Goal: Task Accomplishment & Management: Use online tool/utility

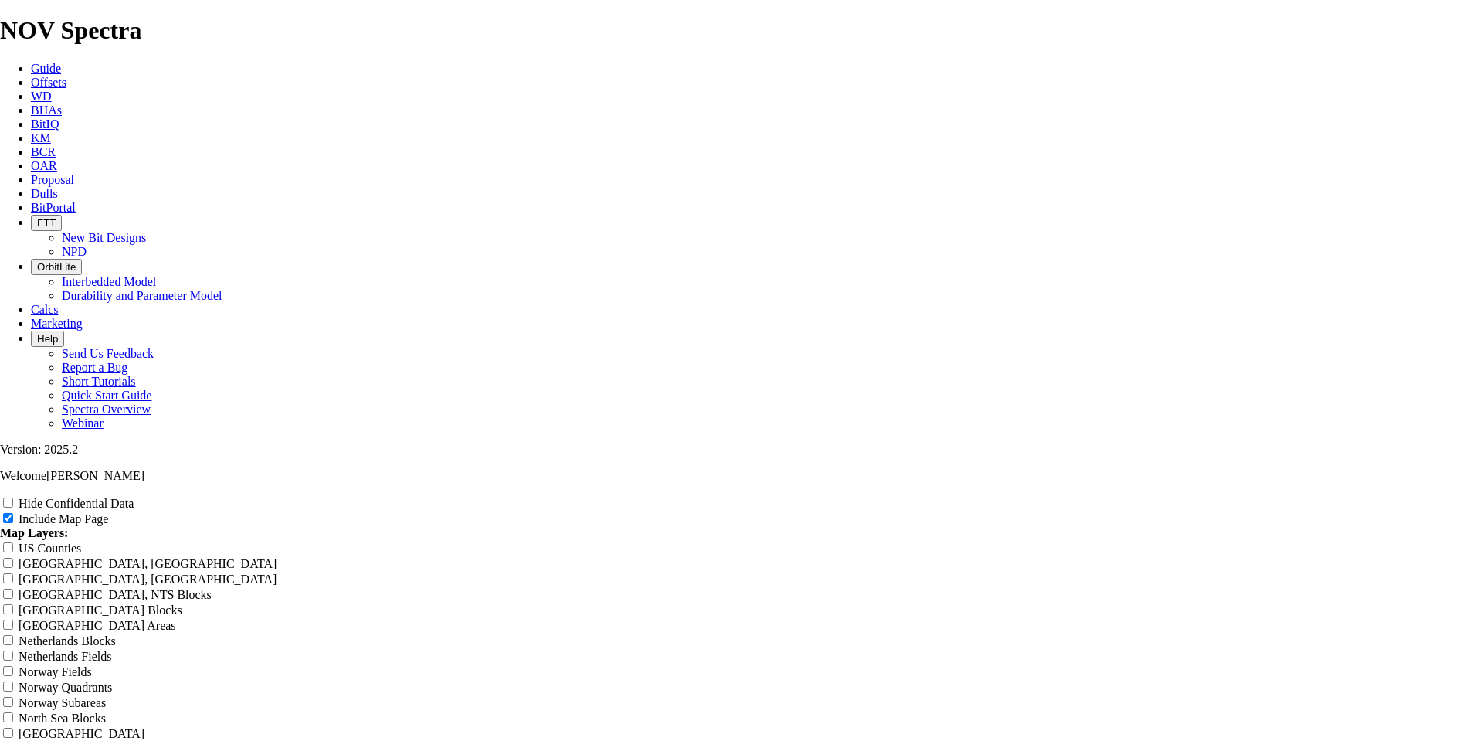
type input "Untitled Offset Analysis Repor"
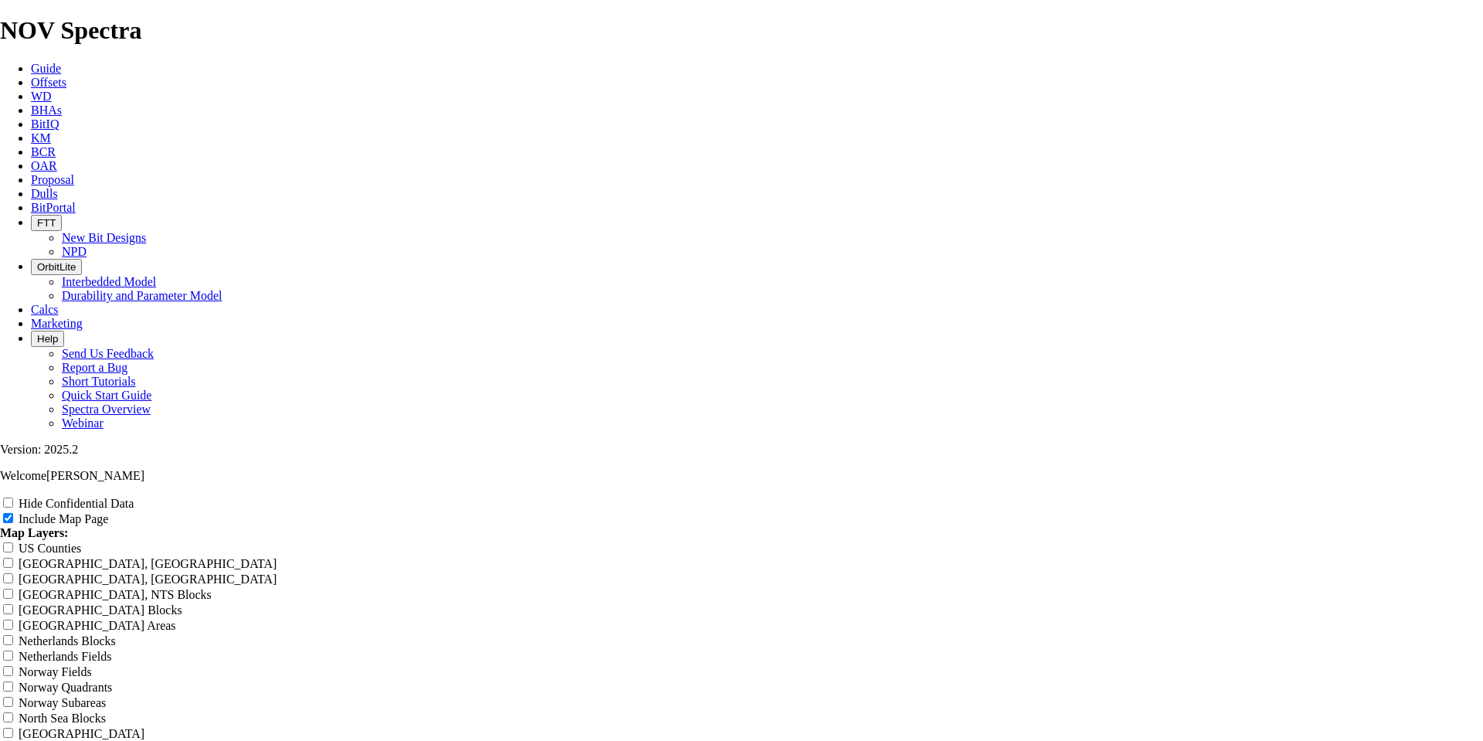
type input "Untitled Offset Analysis Repor"
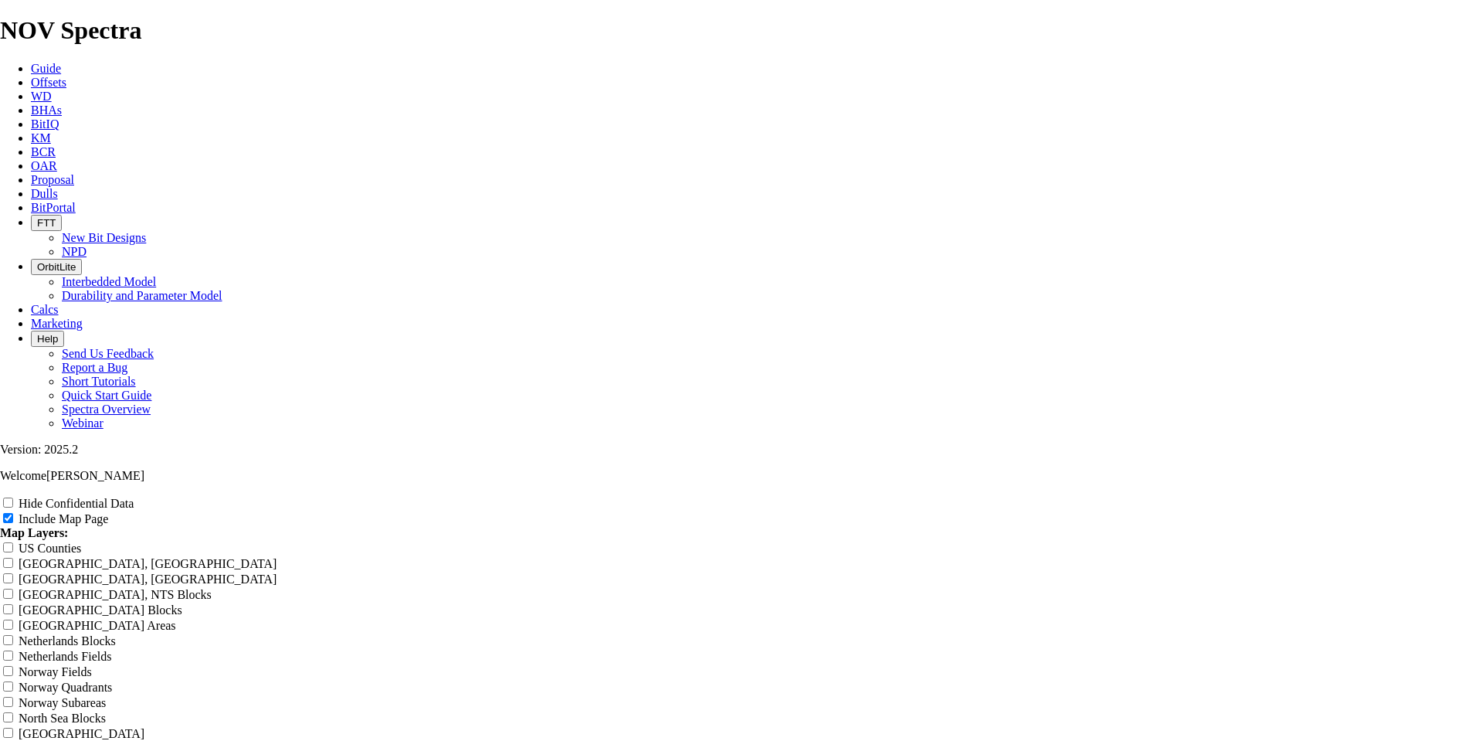
type input "Untitled Offset Analysis Repor"
type input "Untitled Offset Analysis Rep"
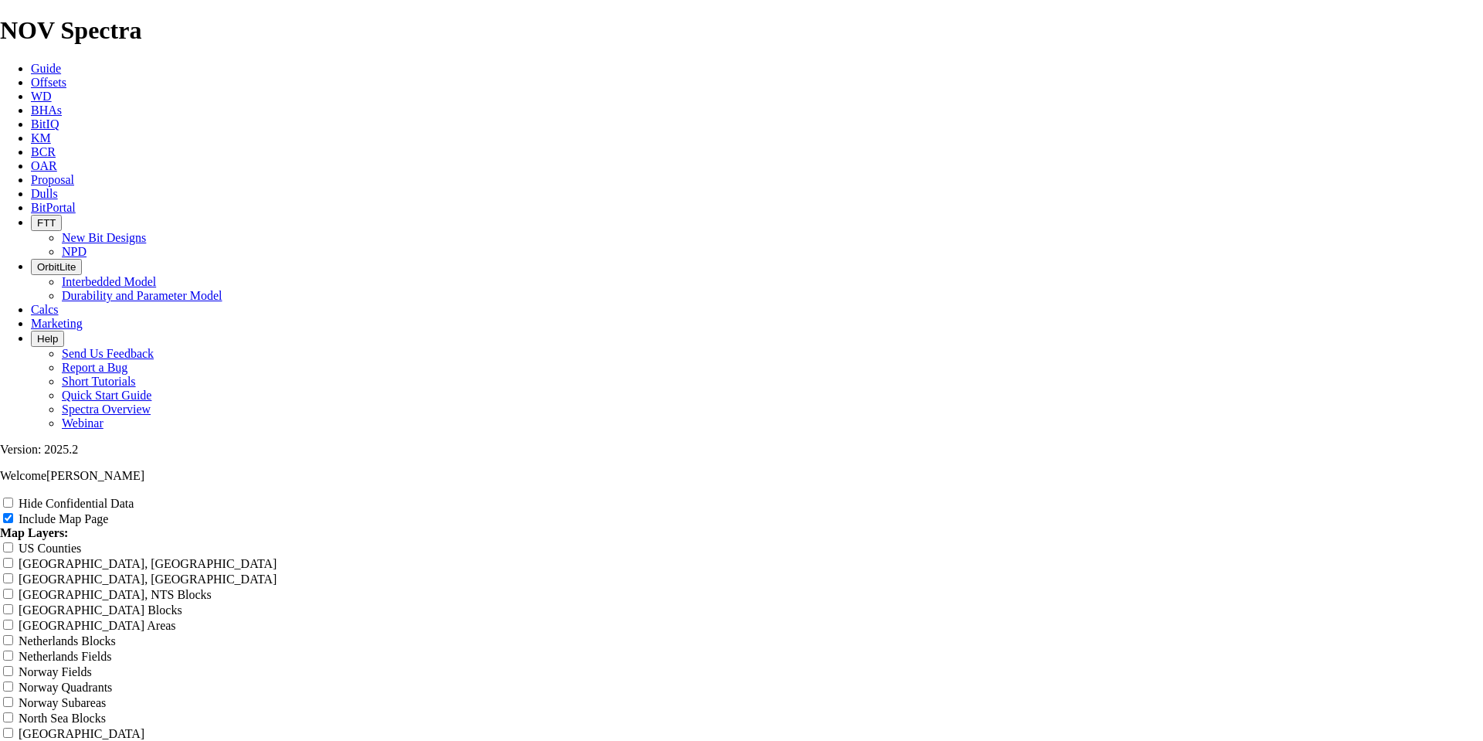
type input "Untitled Offset Analysis Rep"
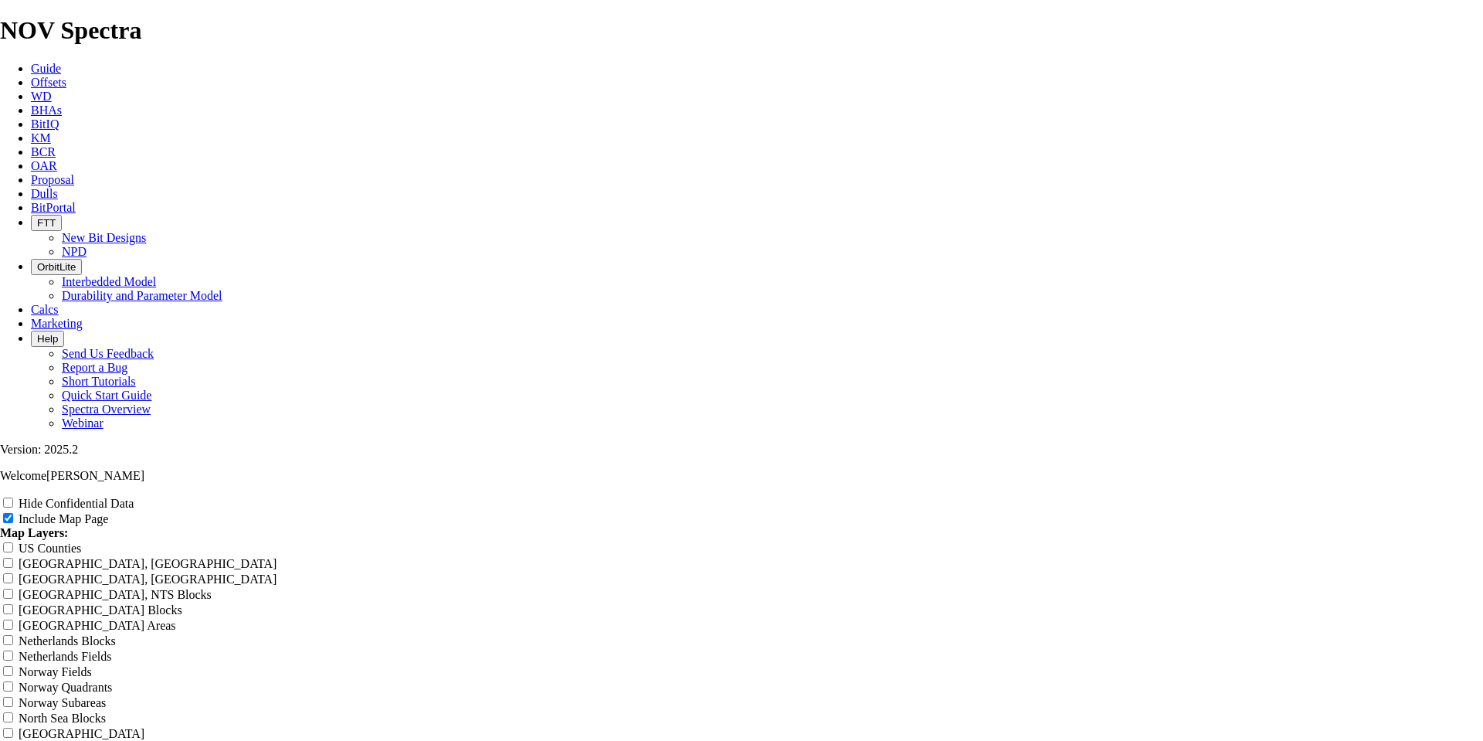
type input "Untitled Offset Analysis Rep"
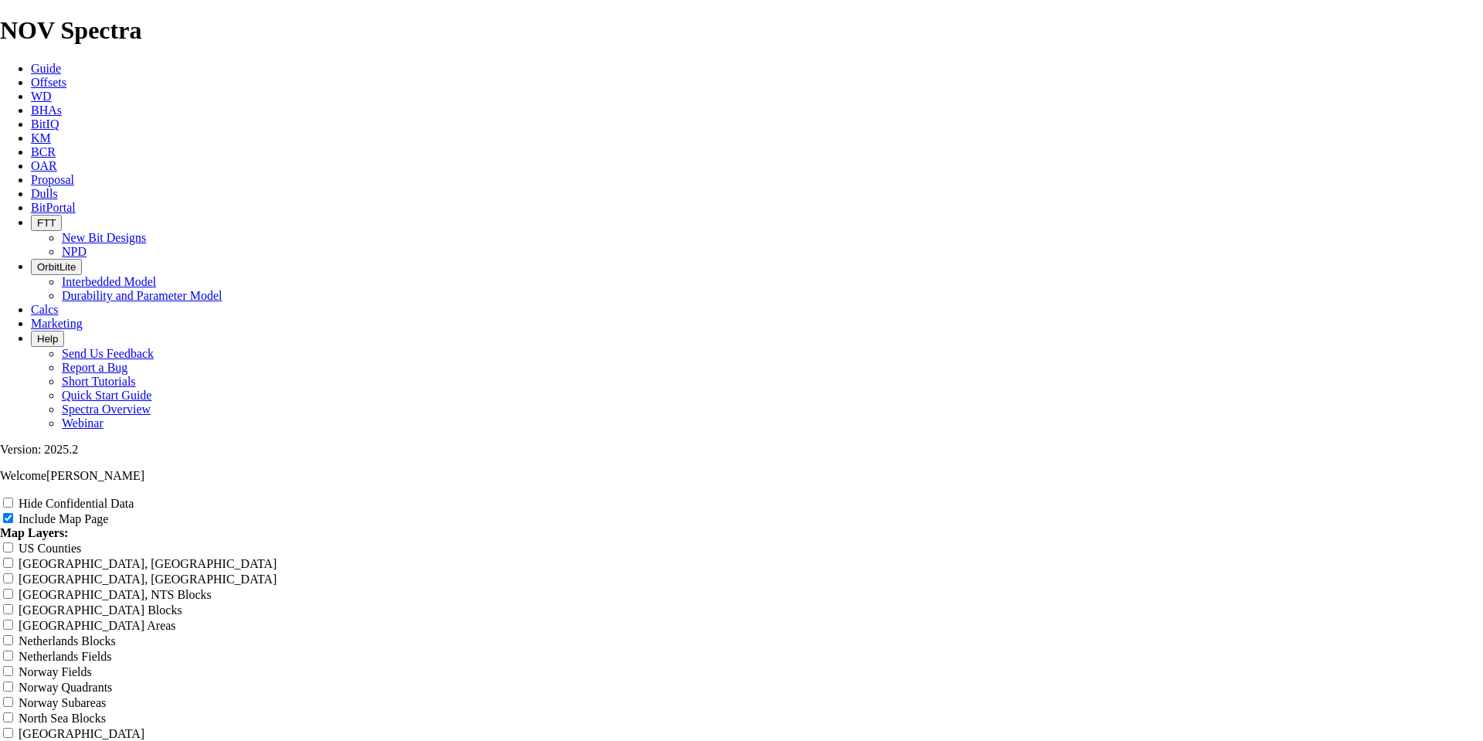
type input "Untitled Offset Analysis Re"
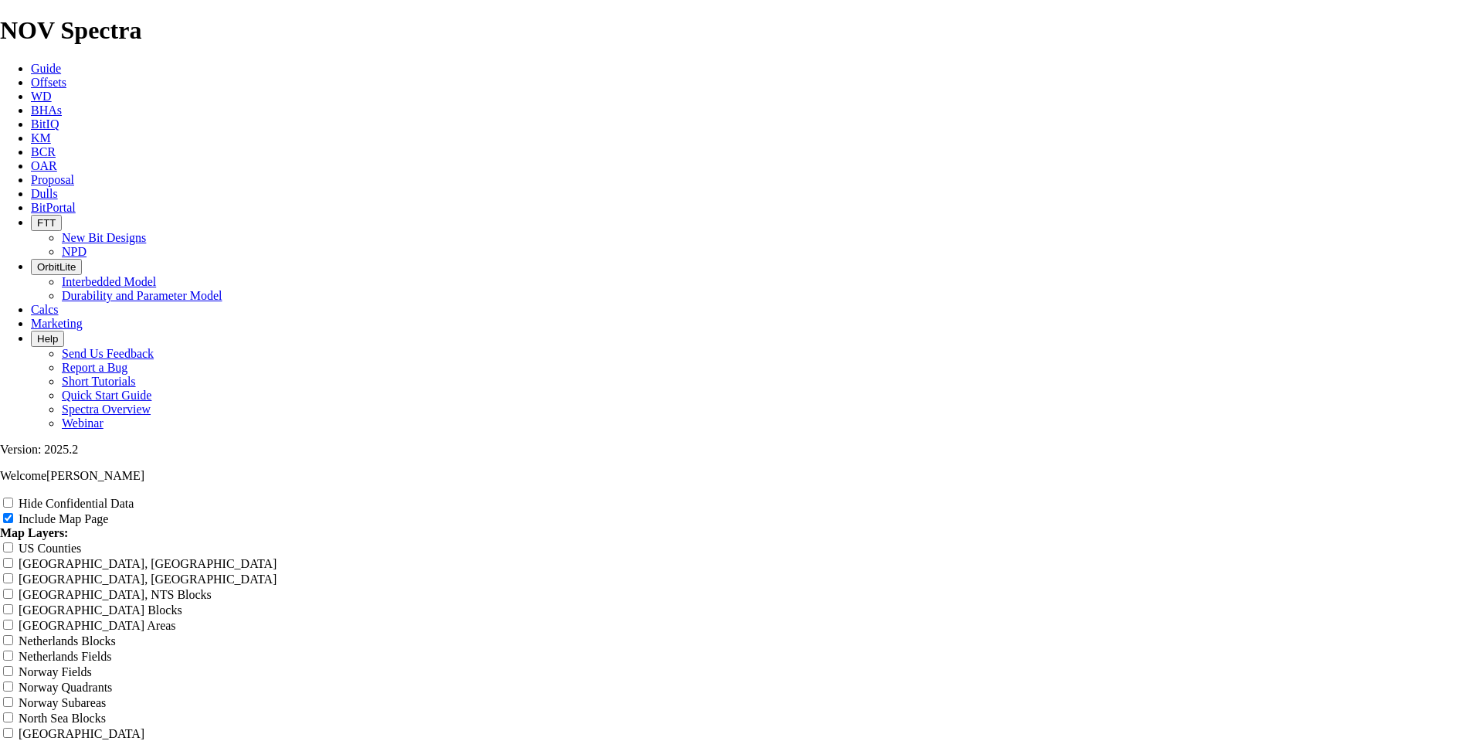
type input "Untitled Offset Analysis Re"
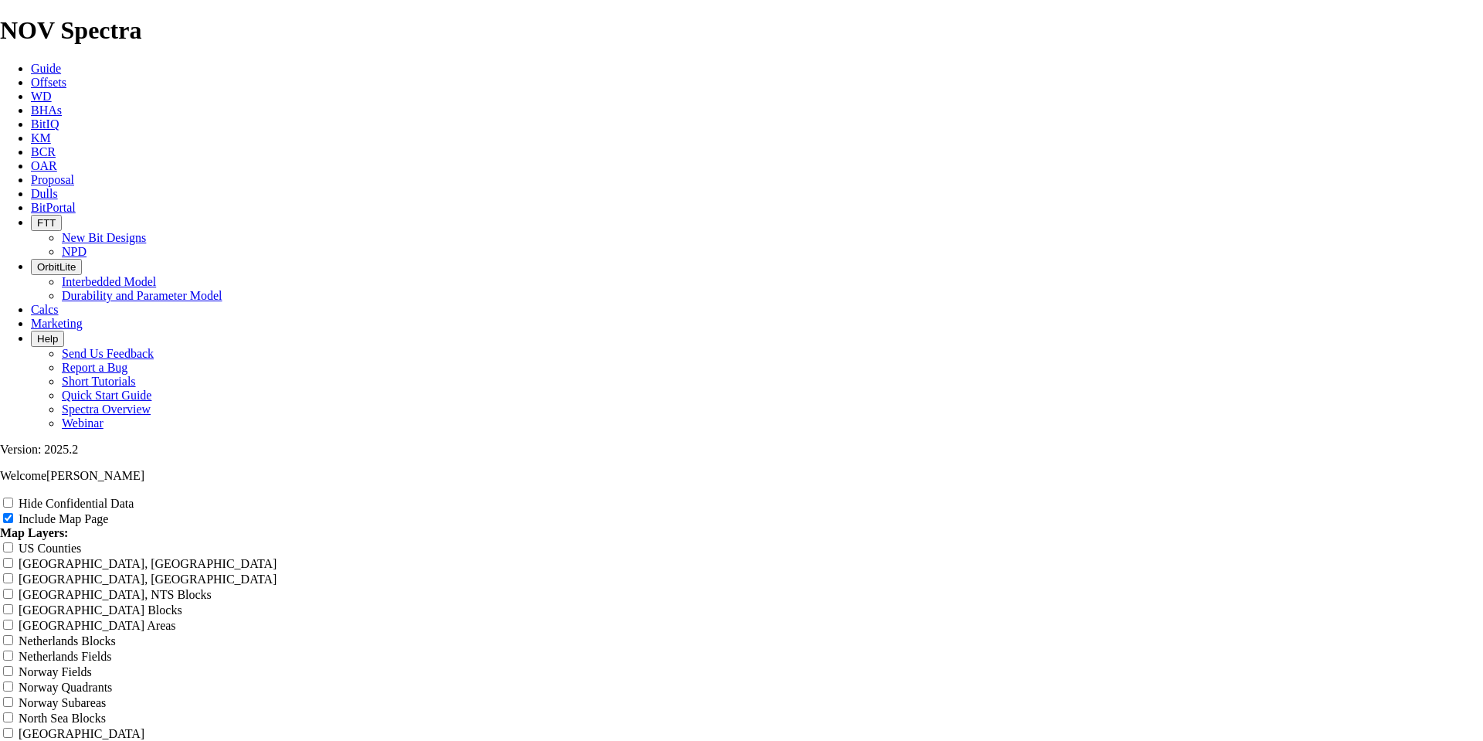
type input "Untitled Offset Analysis Re"
type input "Untitled Offset Analysis R"
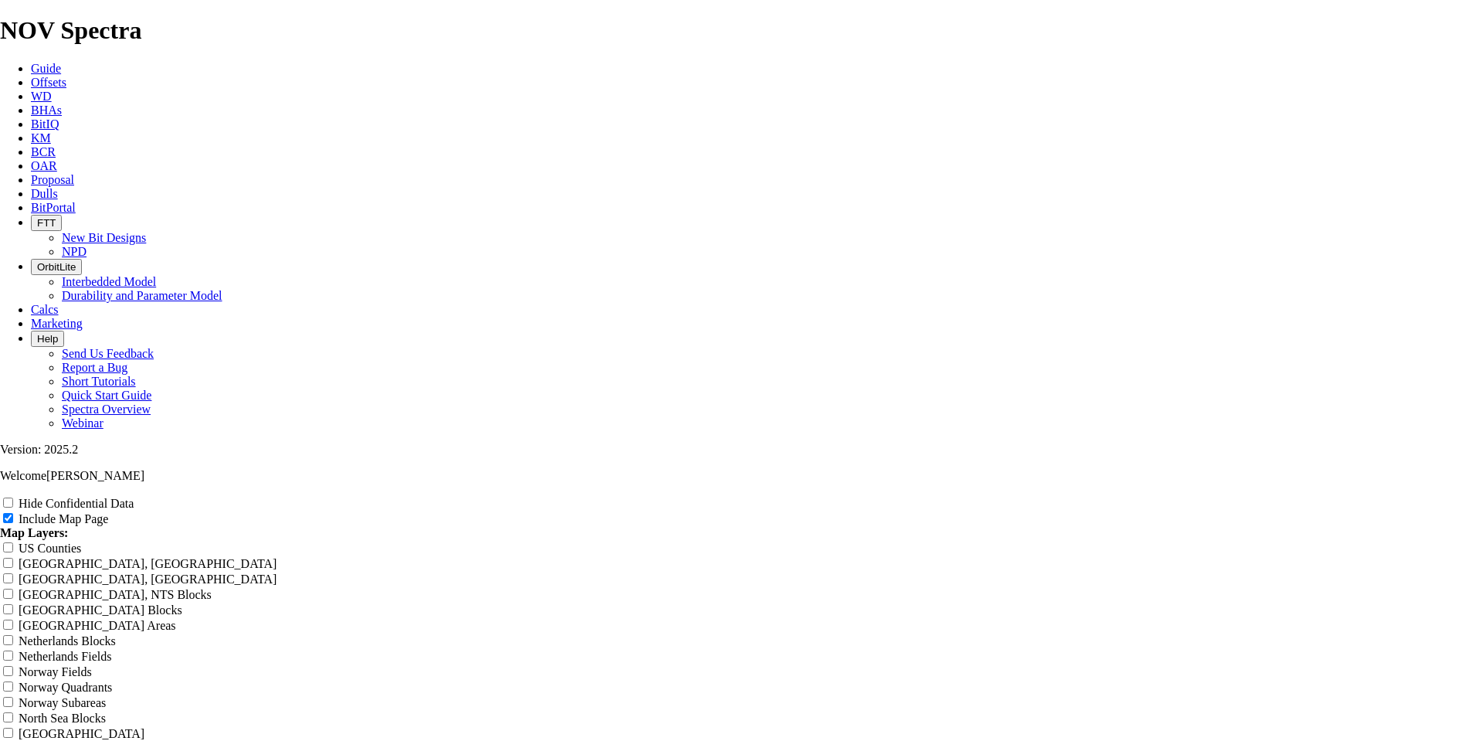
type input "Untitled Offset Analysis R"
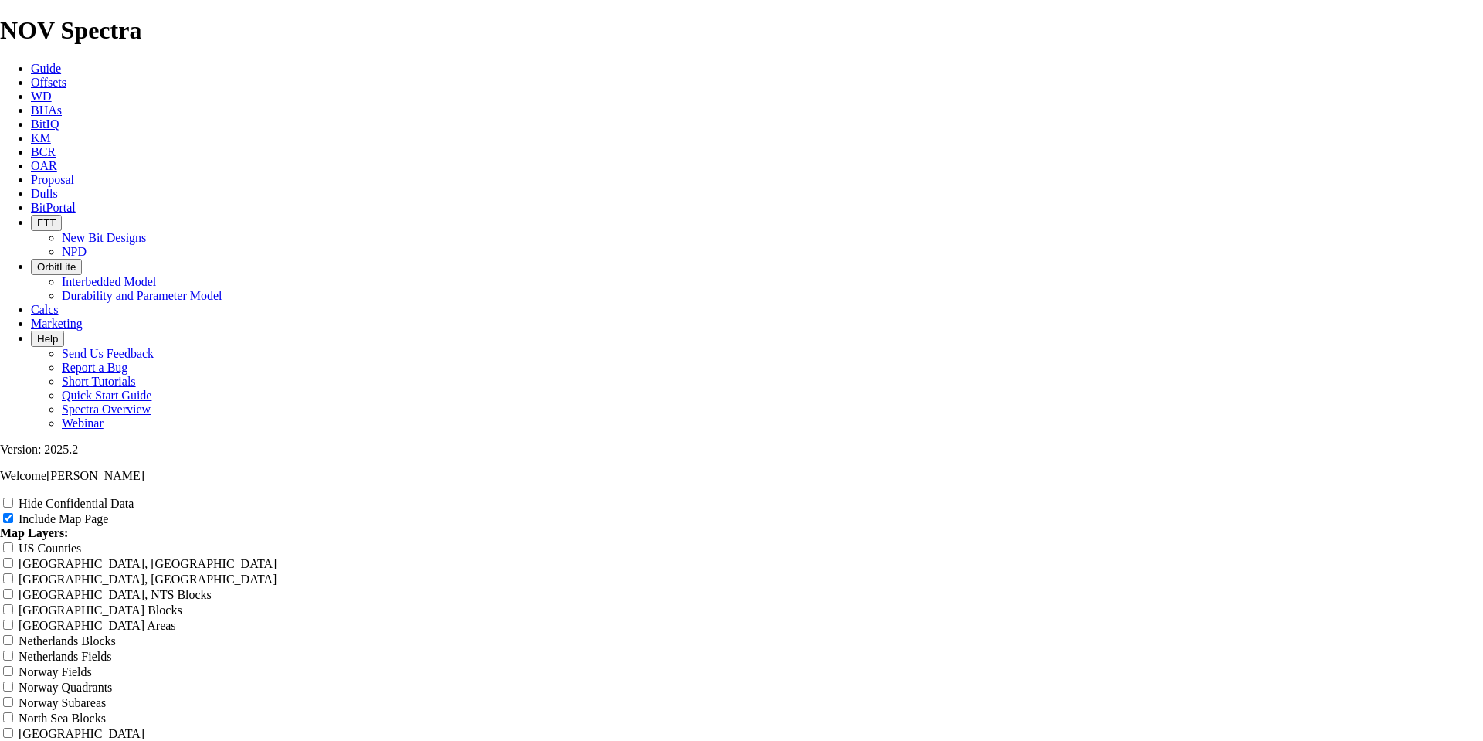
type input "Untitled Offset Analysis R"
type input "Untitled Offset Analysis"
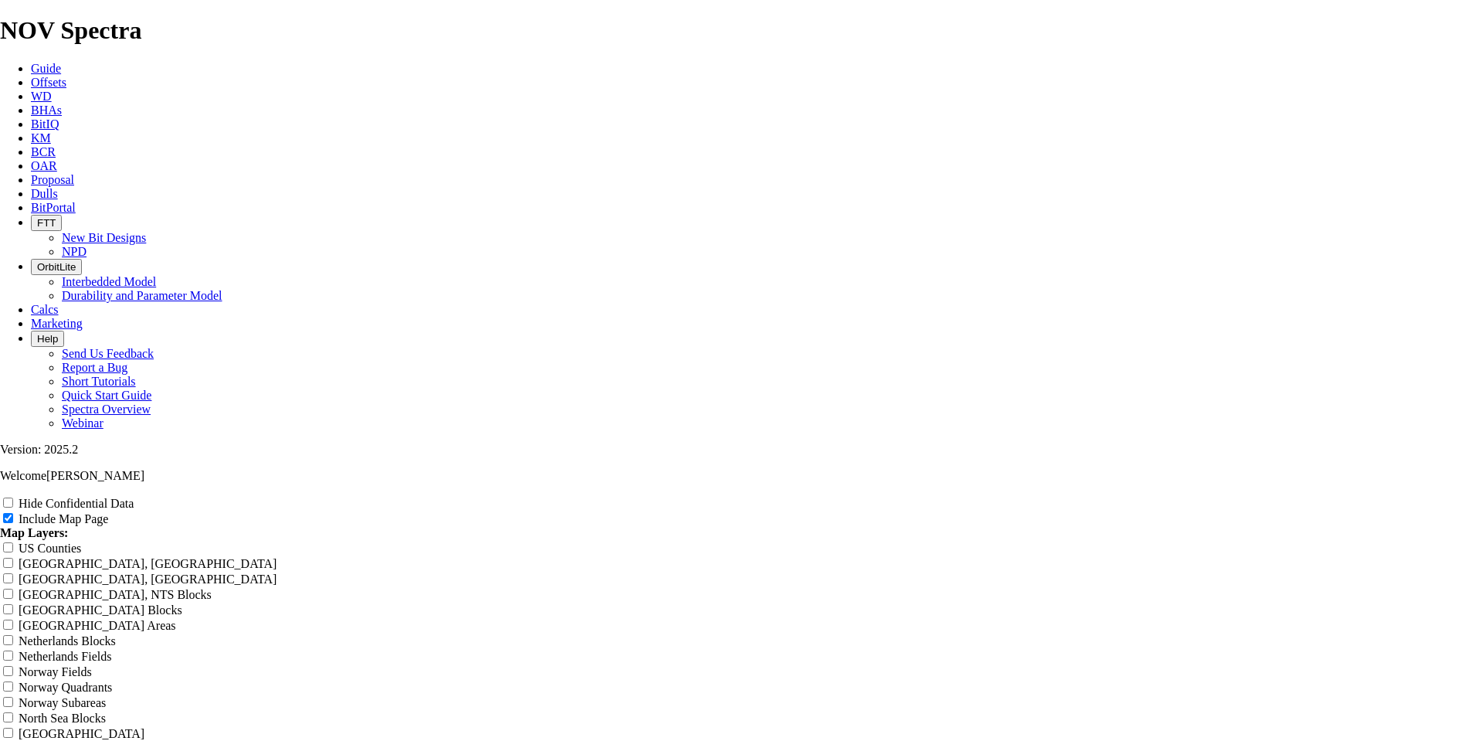
type input "Untitled Offset Analysis"
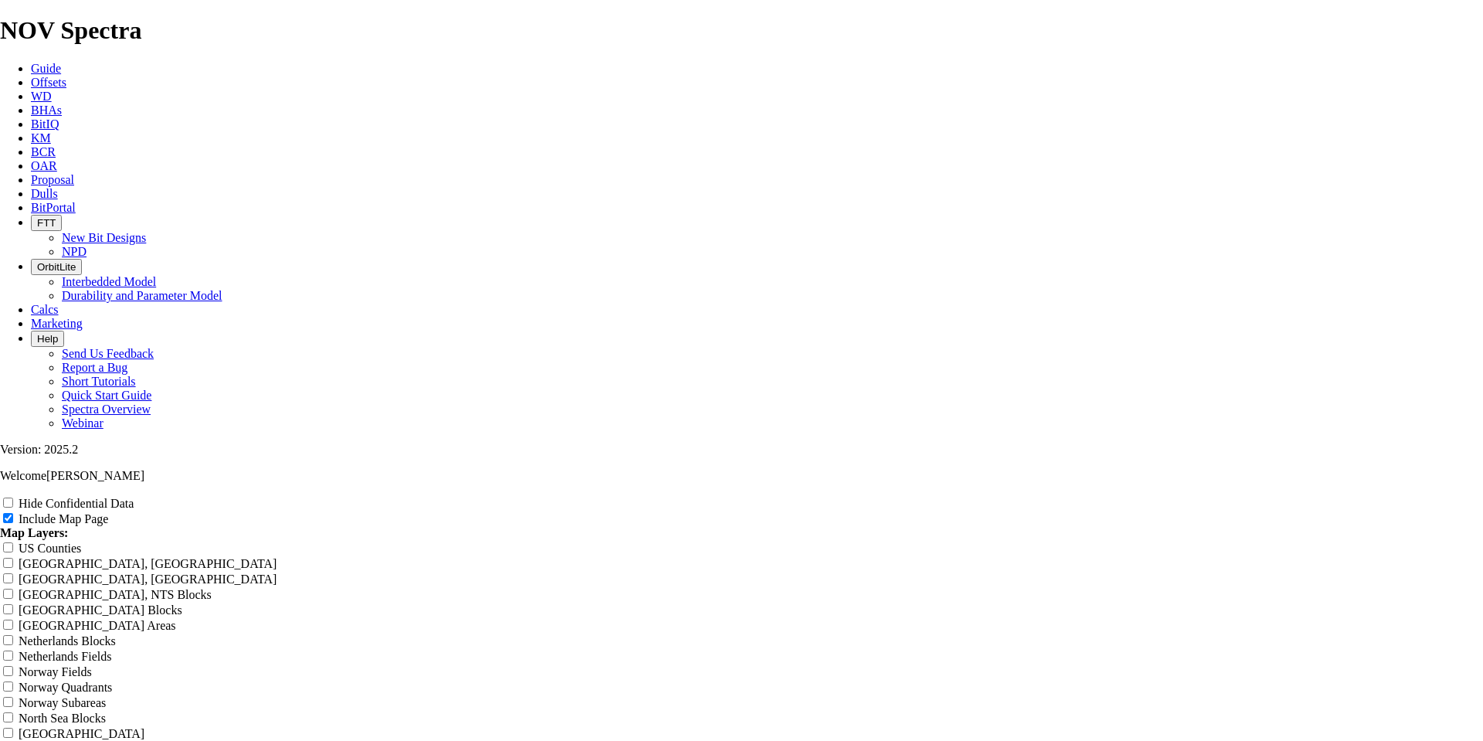
type input "Untitled Offset Analysis"
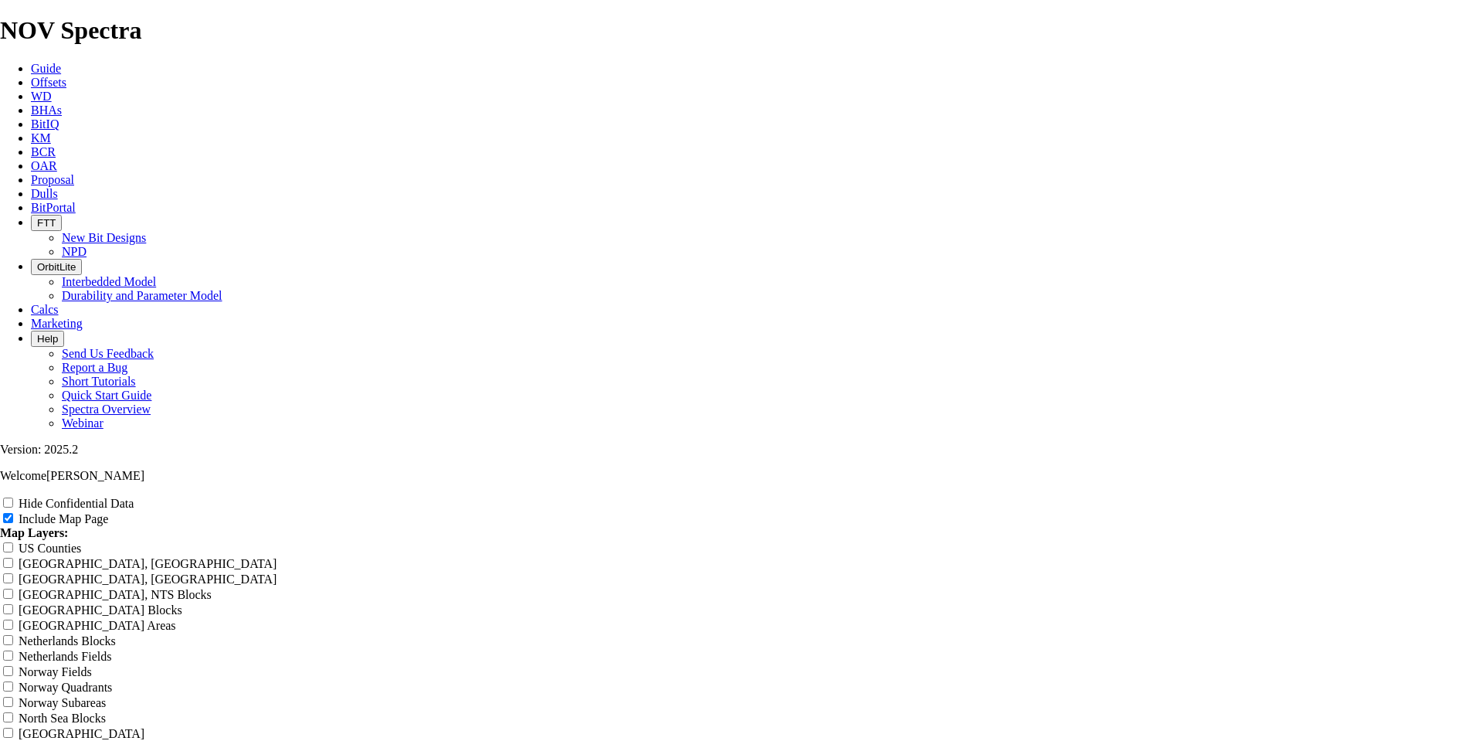
type input "Untitled Offset Analysis"
type input "Untitled Offset Analysi"
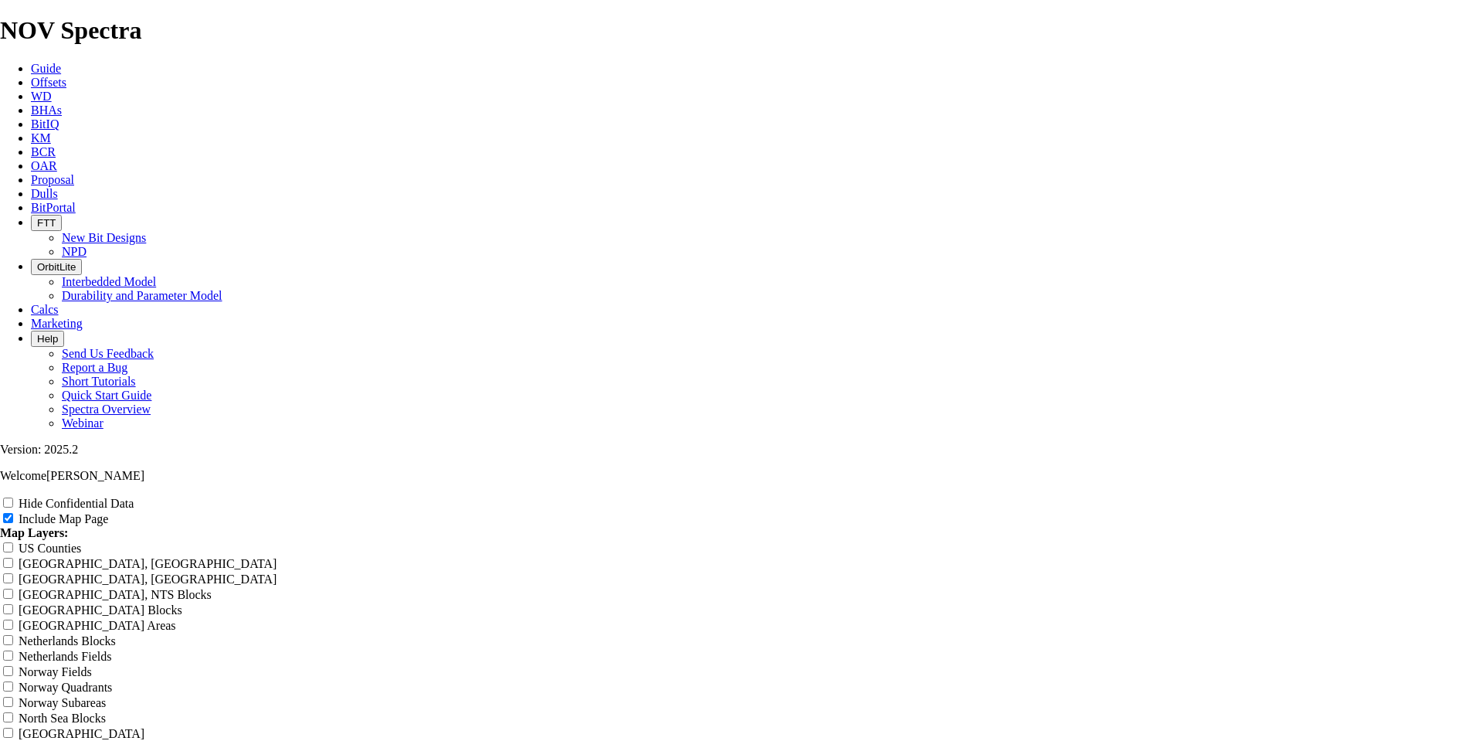
type input "Untitled Offset Analysi"
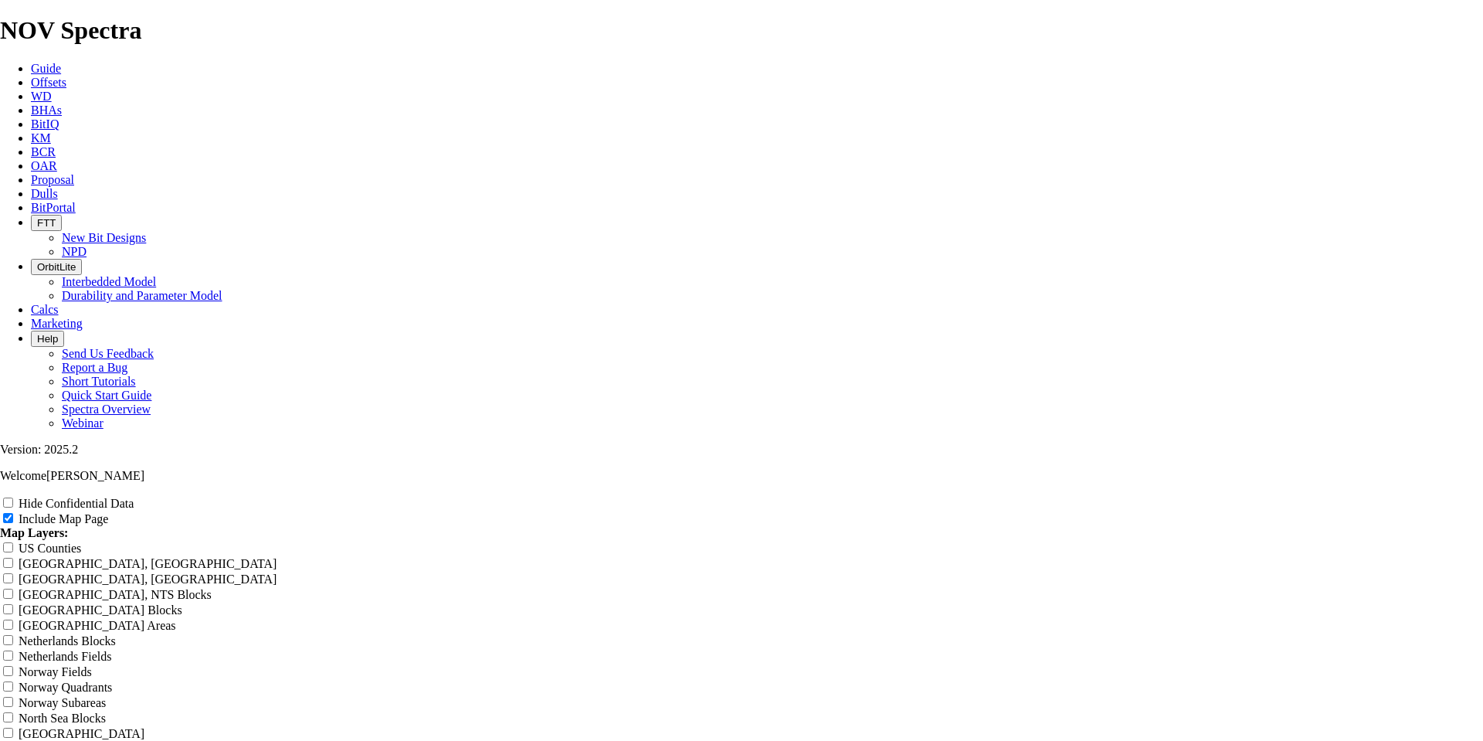
type input "Untitled Offset Analysi"
type input "Untitled Offset Analys"
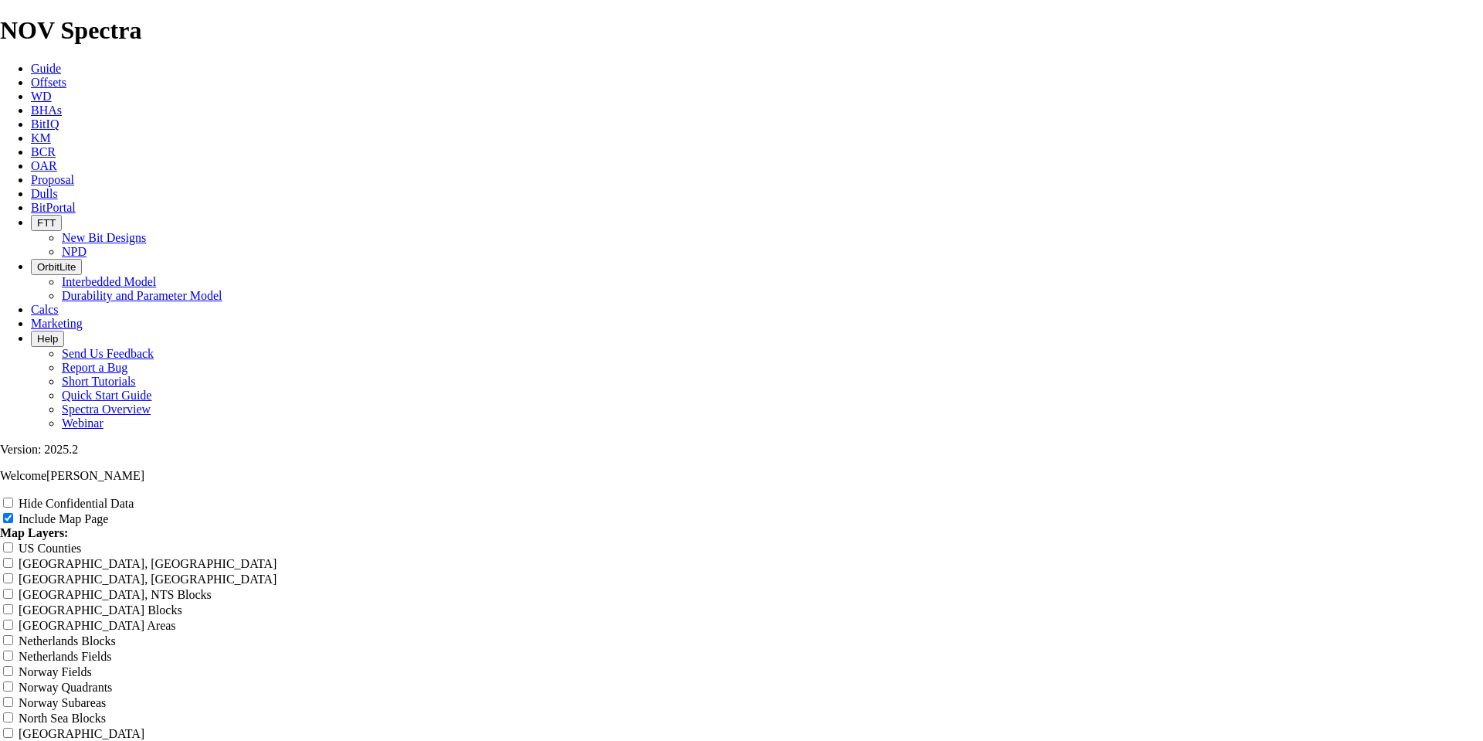
type input "Untitled Offset Analys"
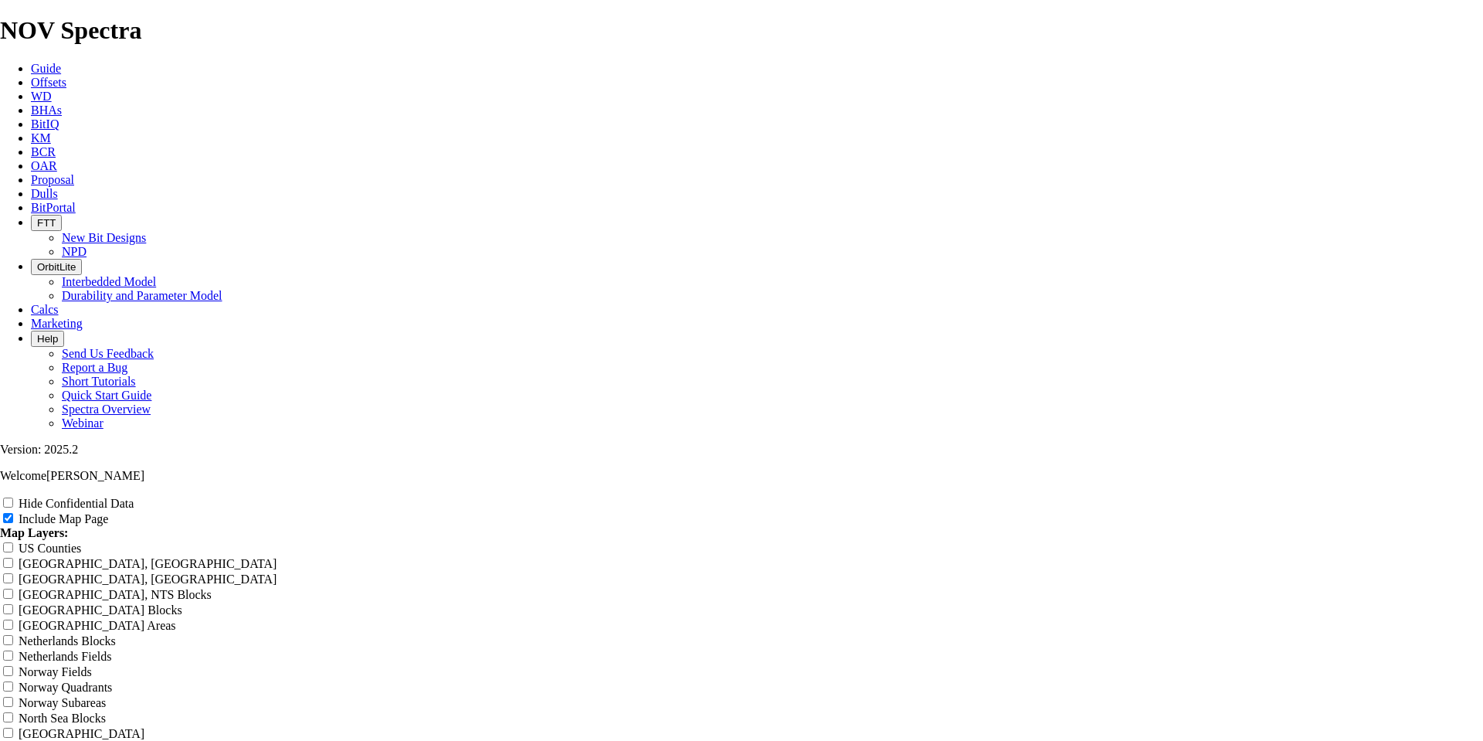
type input "Untitled Offset Analys"
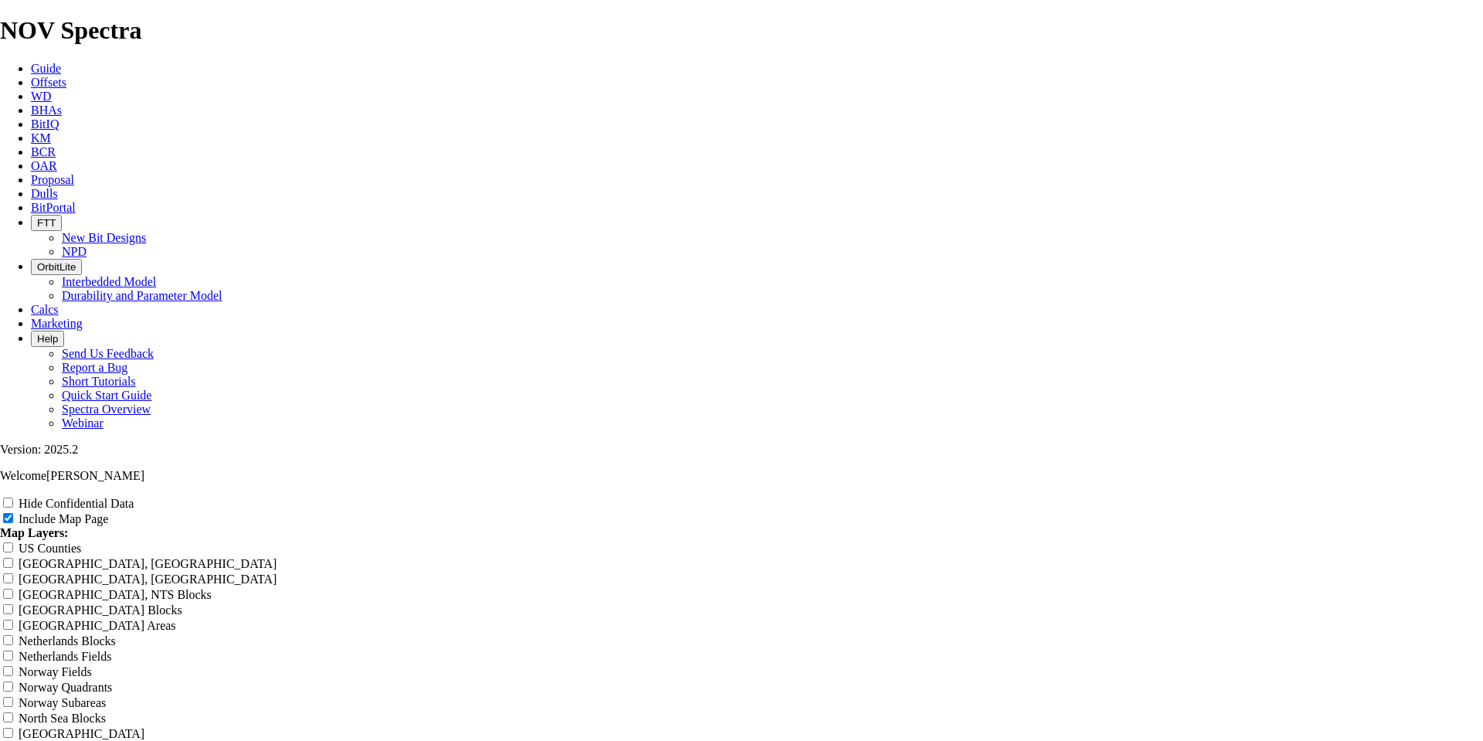
type input "Untitled Offset Analy"
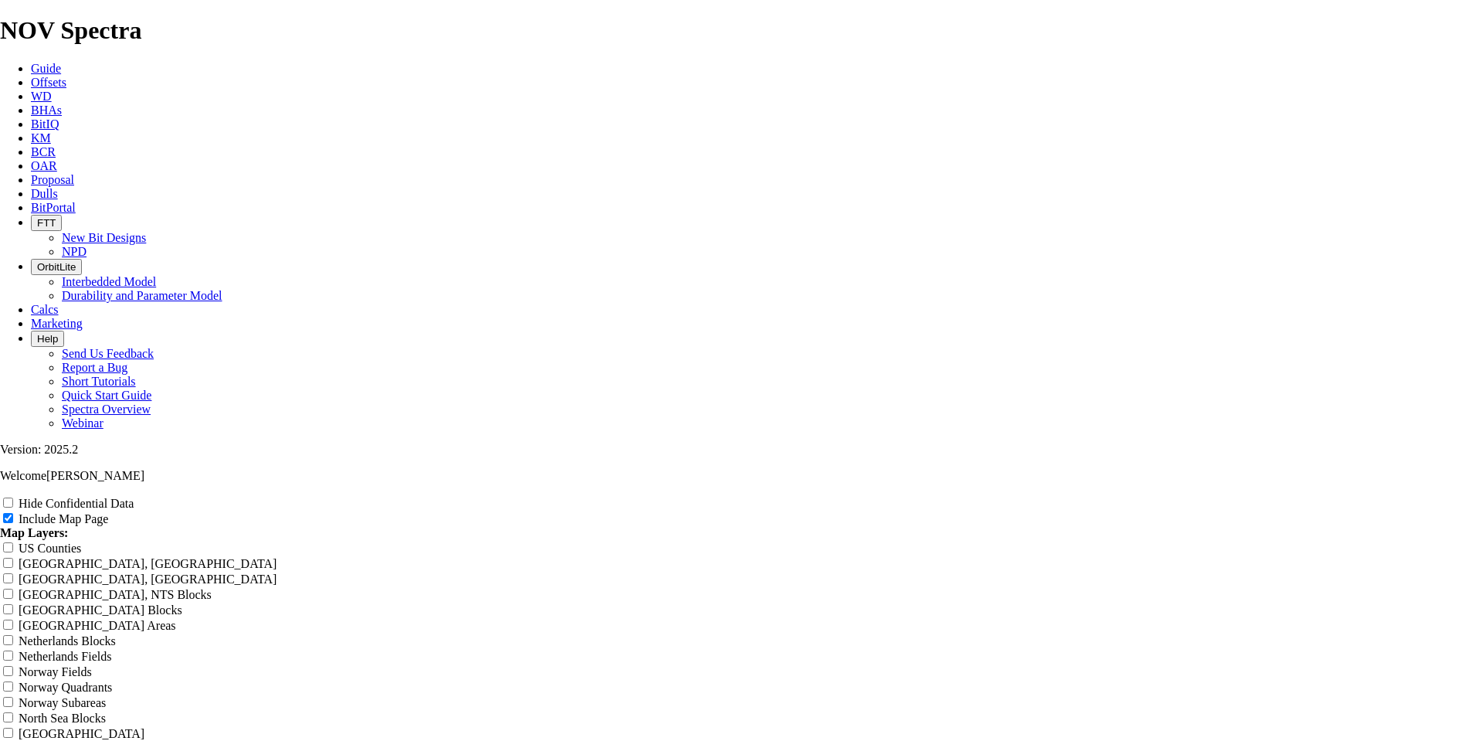
type input "Untitled Offset Analy"
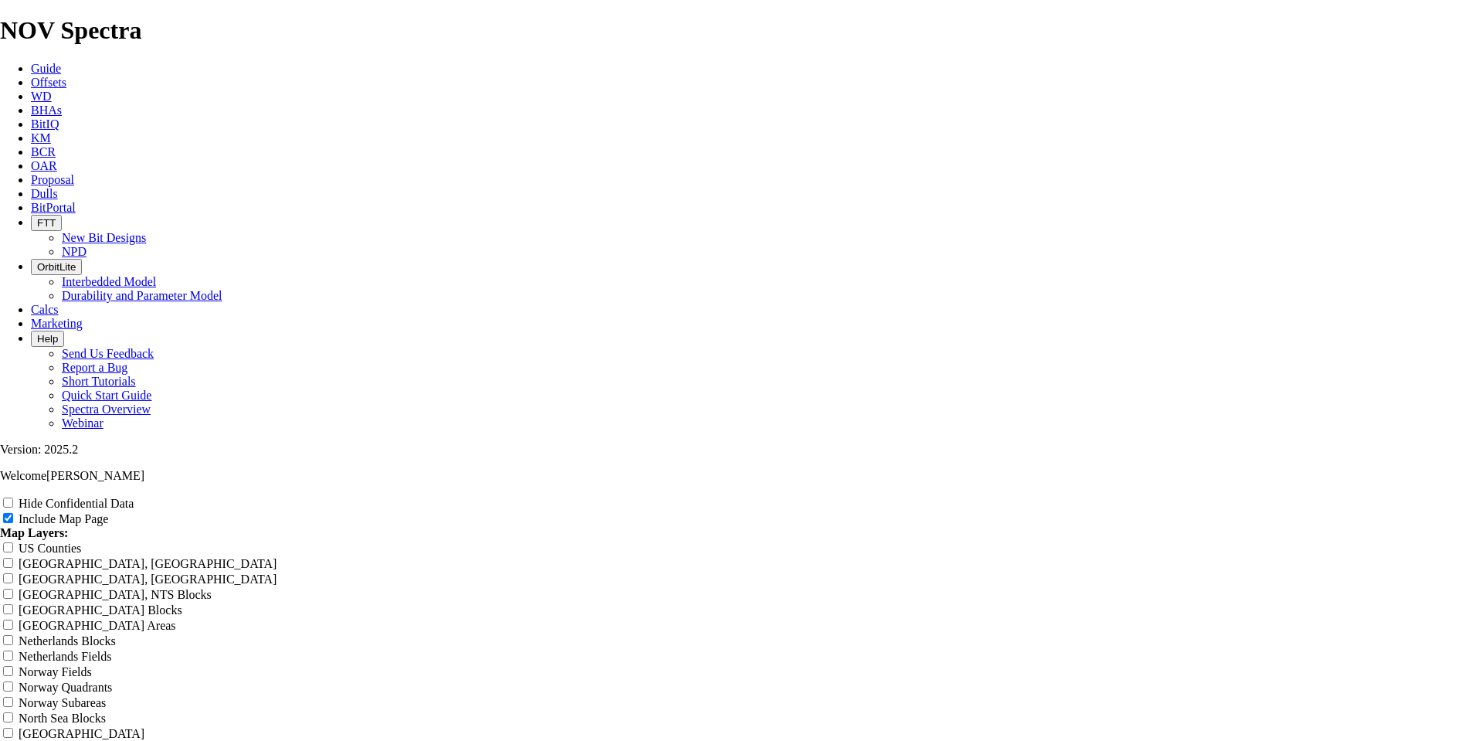
type input "Untitled Offset Analy"
type input "Untitled Offset Anal"
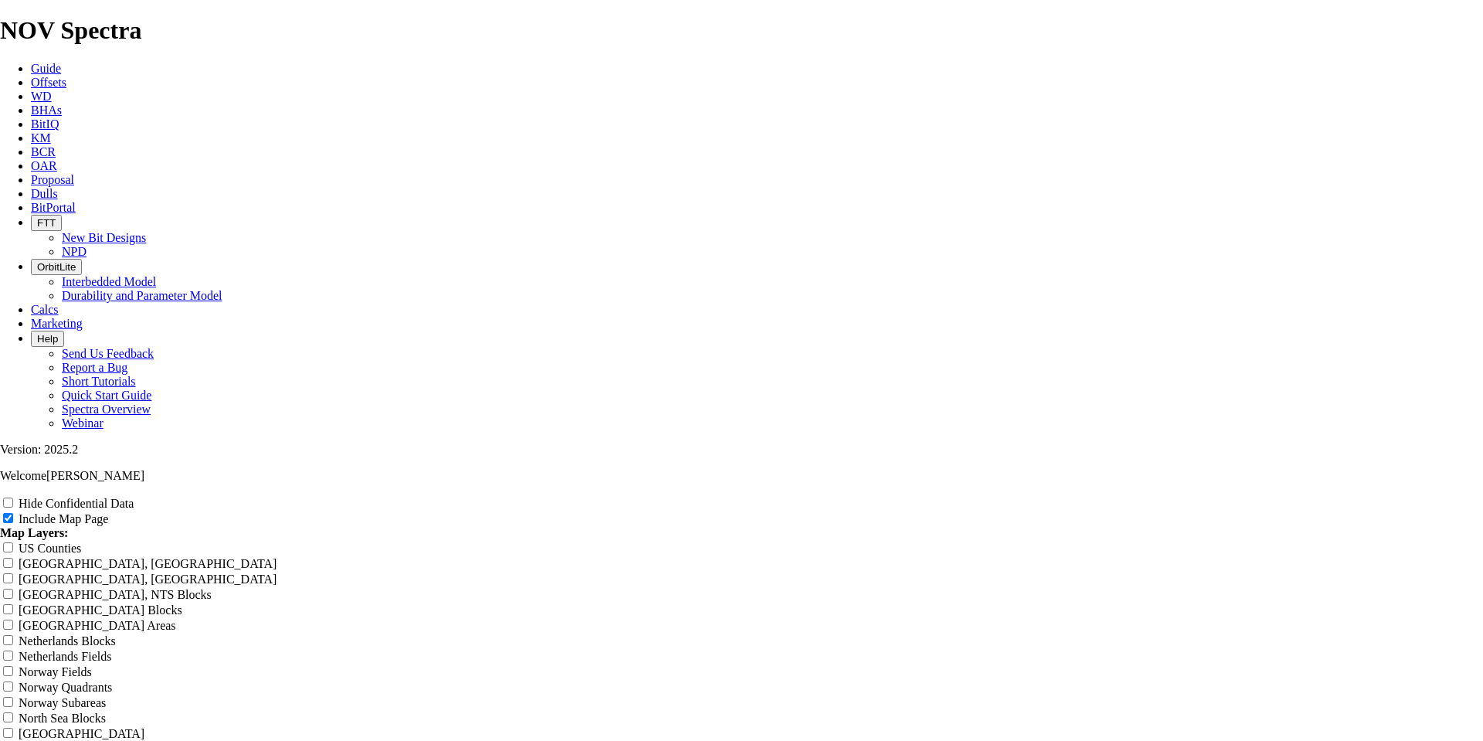
type input "Untitled Offset Anal"
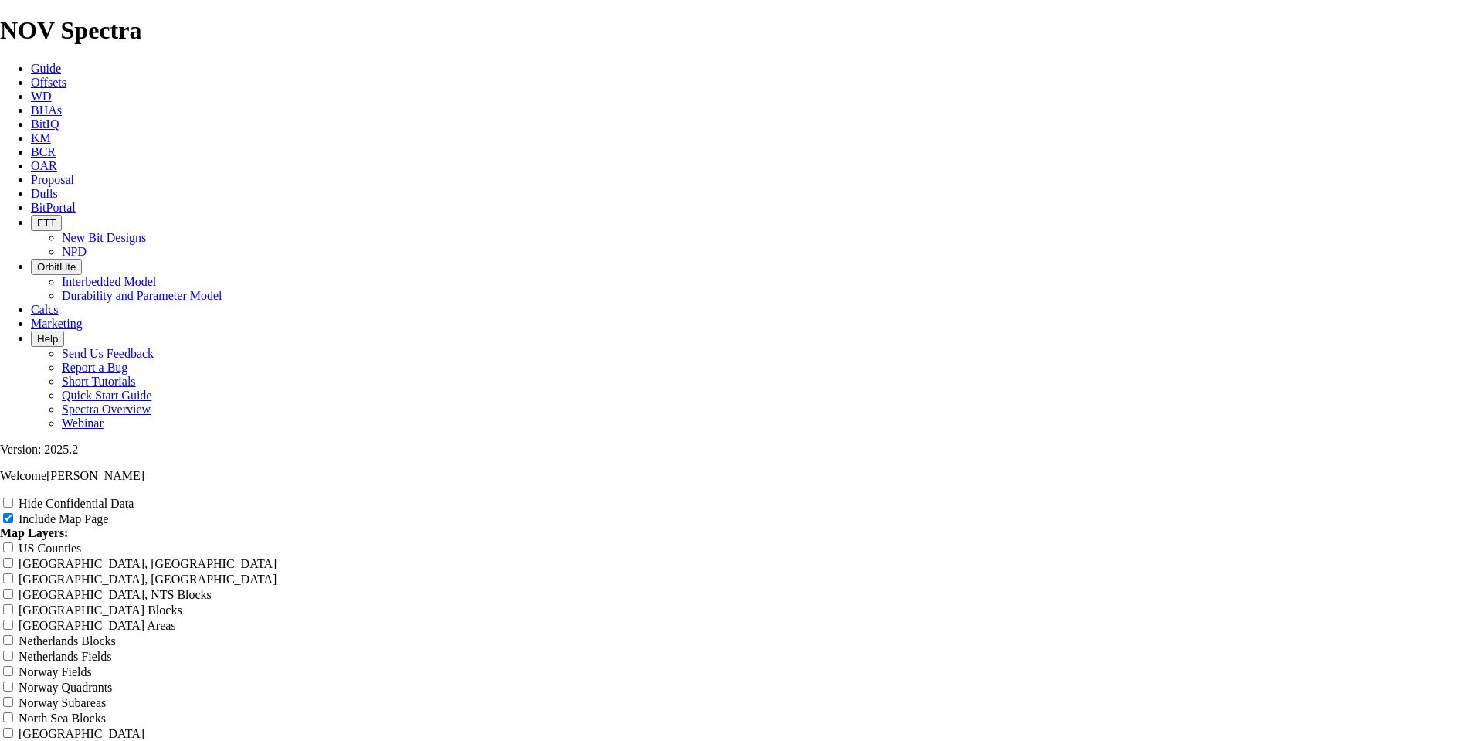
type input "Untitled Offset Anal"
type input "Untitled Offset [PERSON_NAME]"
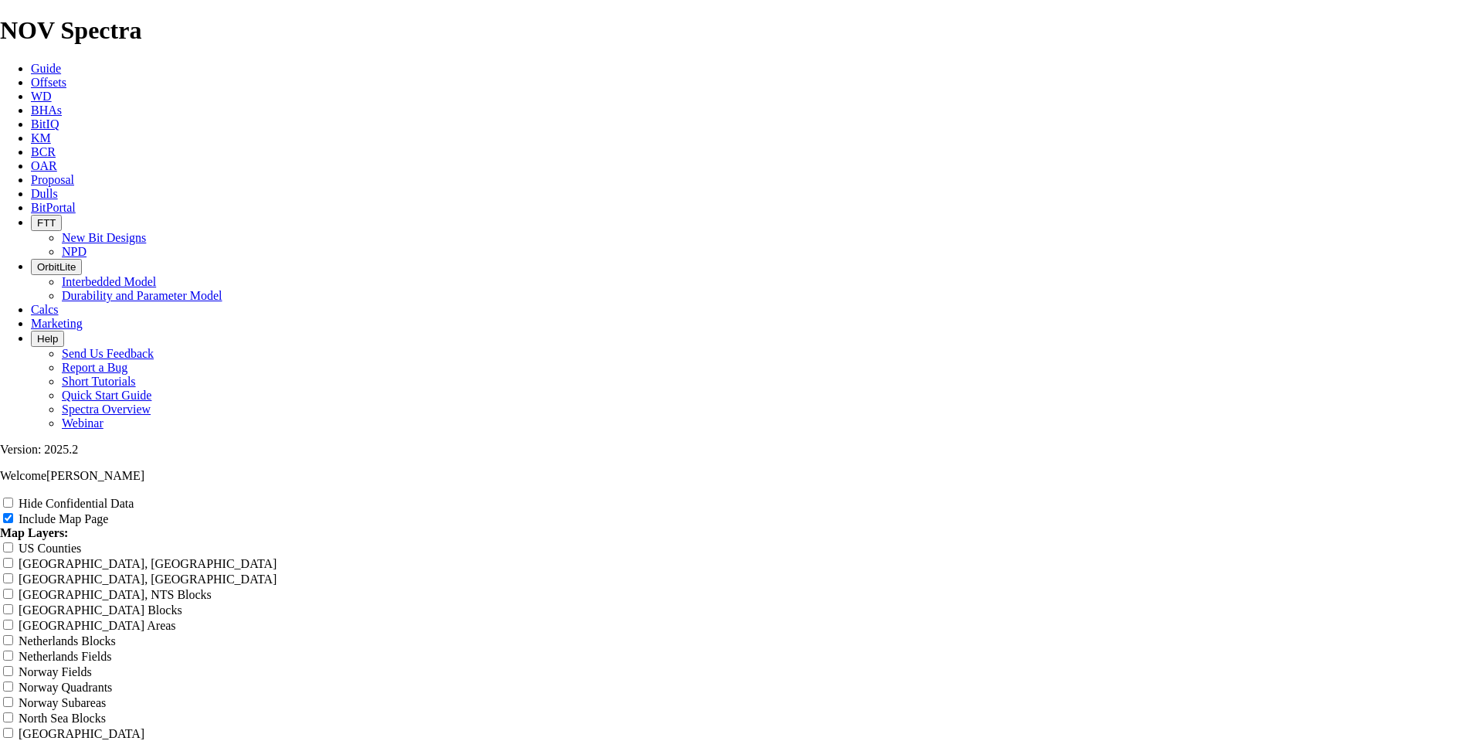
type input "Untitled Offset [PERSON_NAME]"
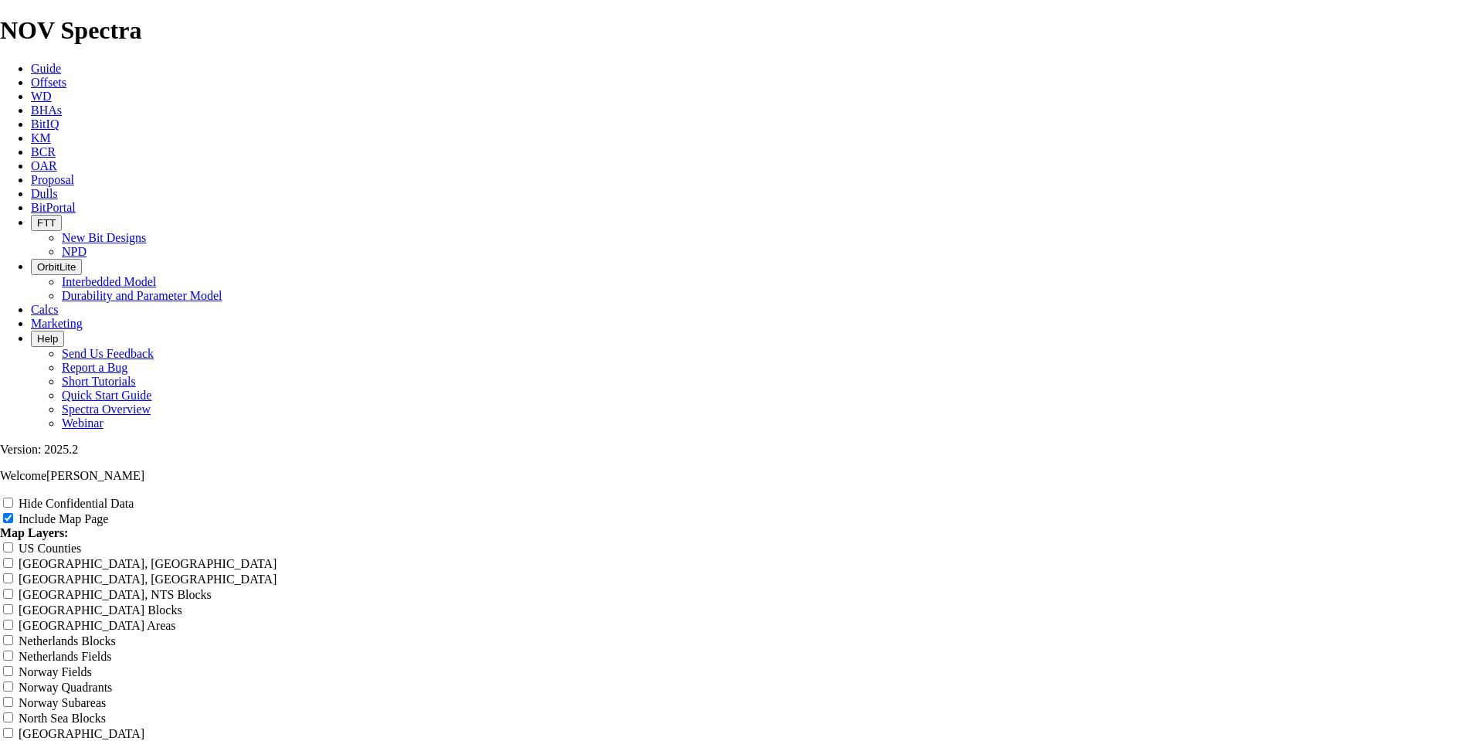
type input "Untitled Offset [PERSON_NAME]"
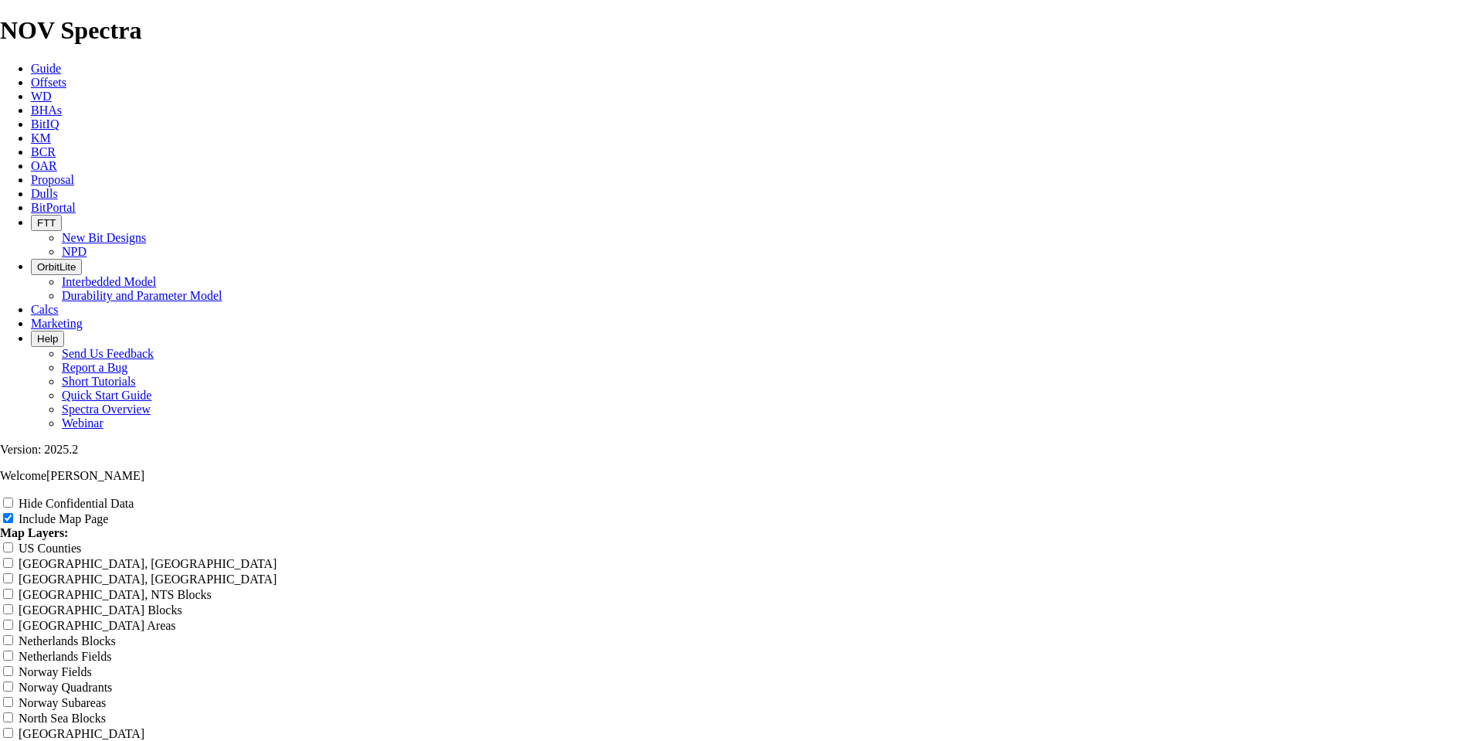
type input "Untitled Offset [PERSON_NAME]"
type input "Untitled Offset An"
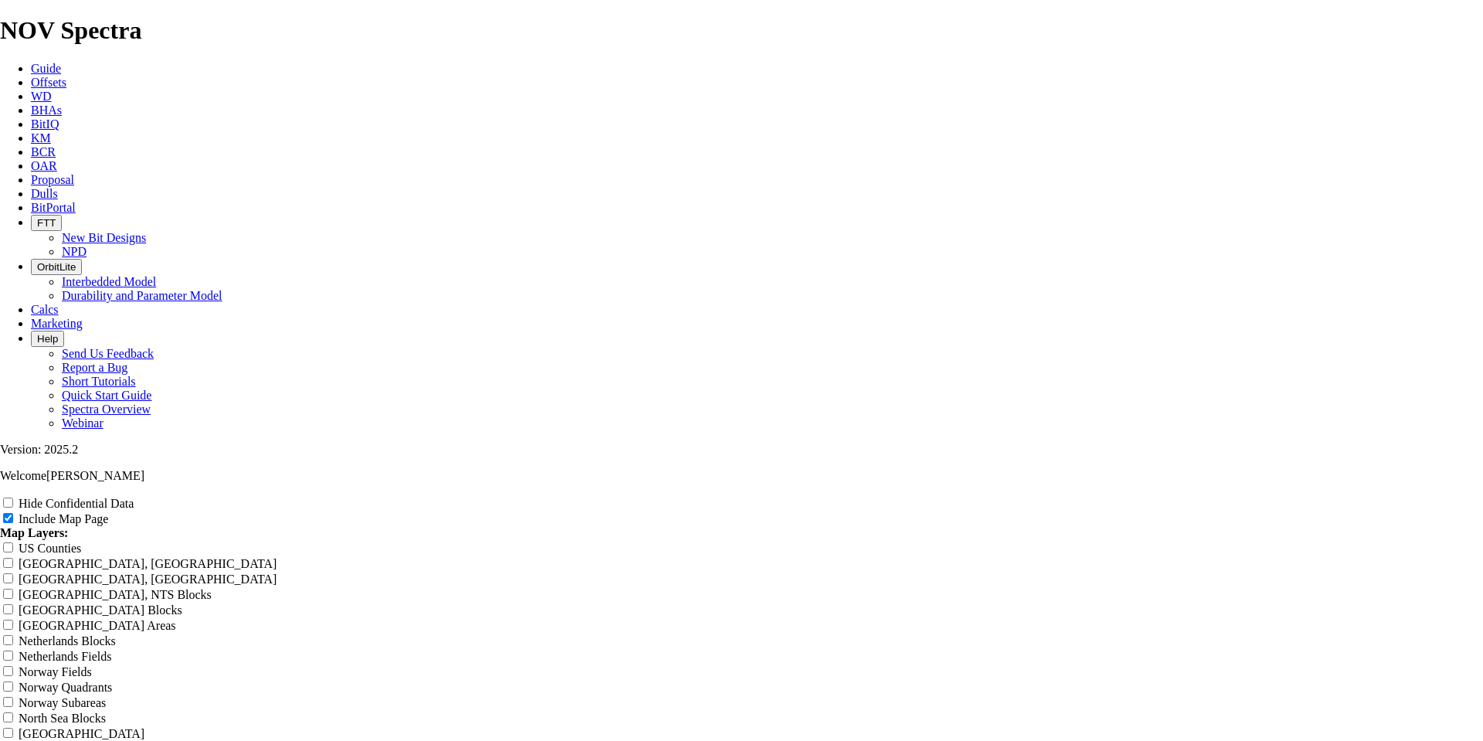
type input "Untitled Offset An"
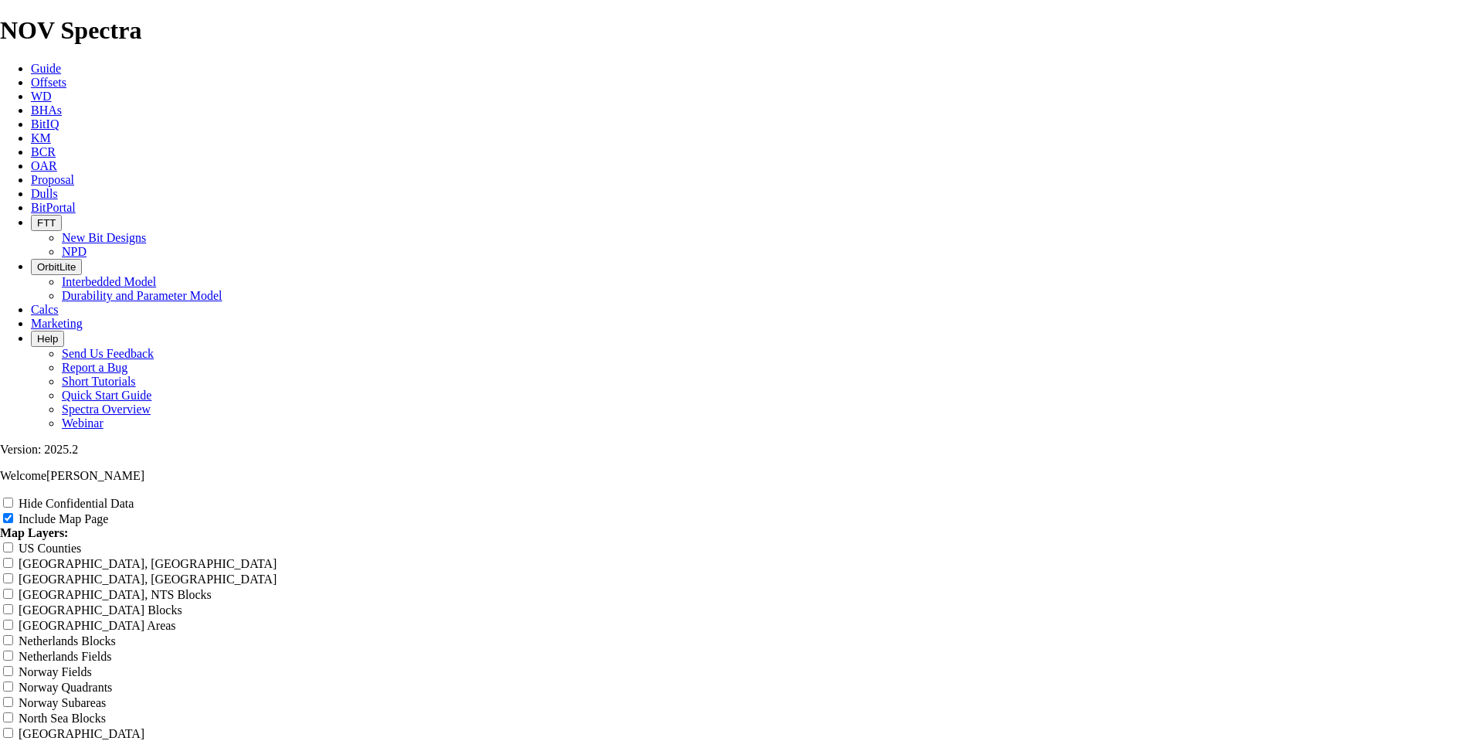
type input "Untitled Offset An"
type input "Untitled Offset A"
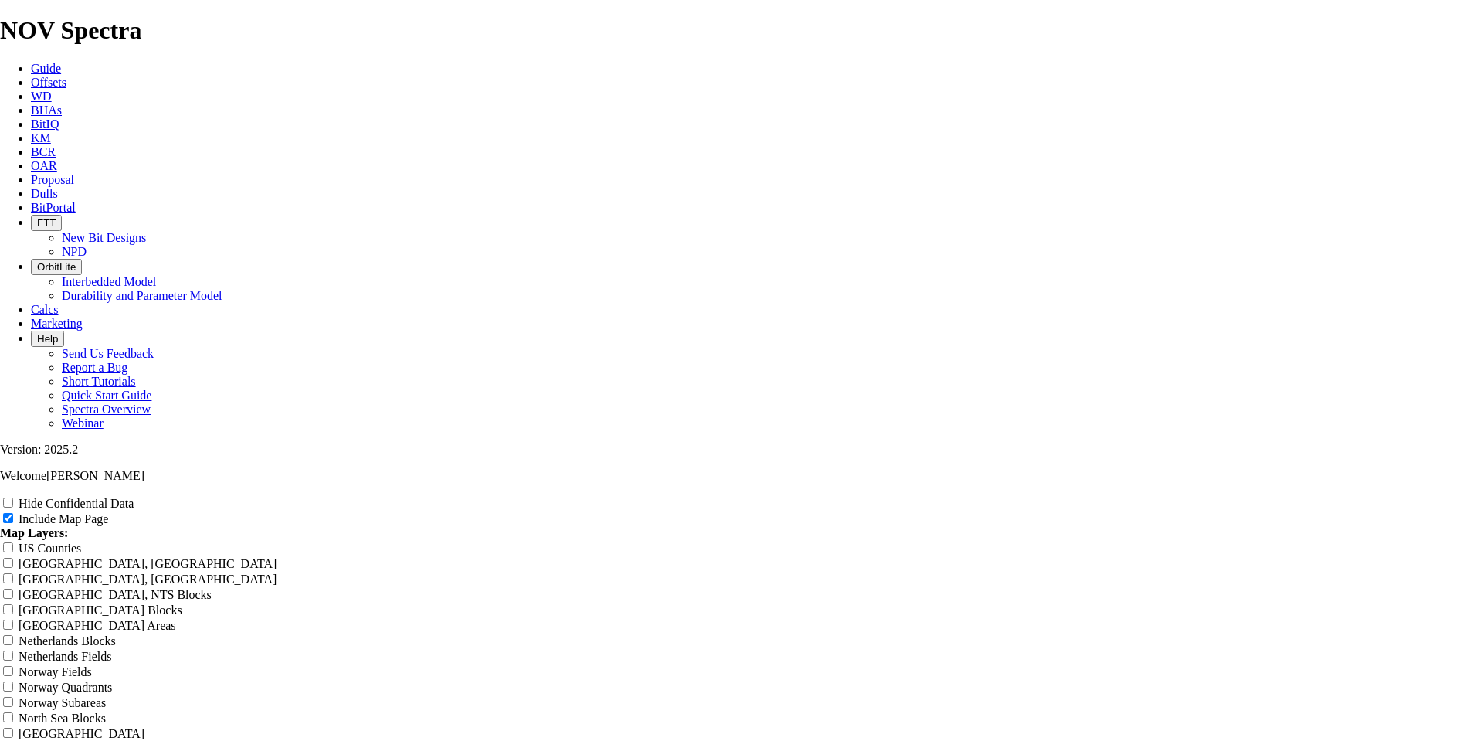
type input "Untitled Offset A"
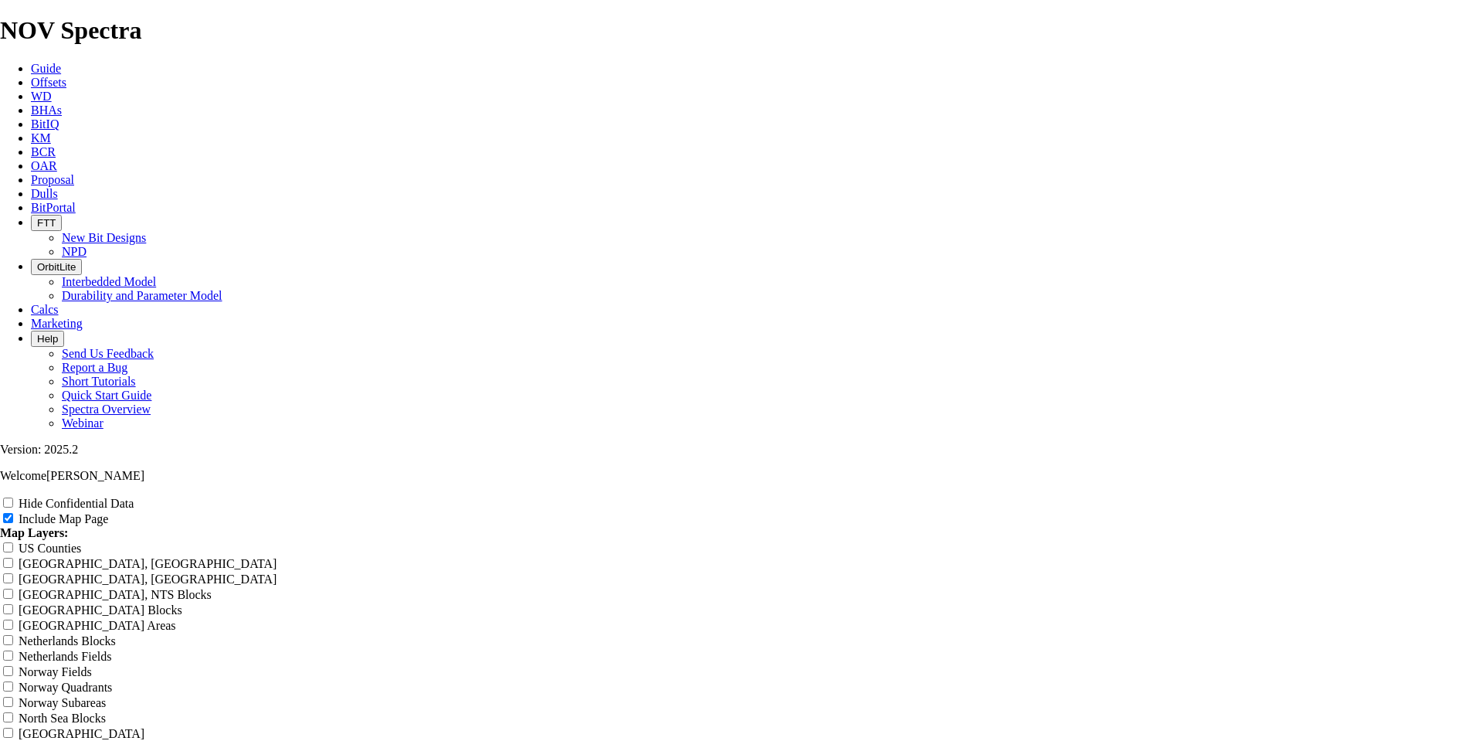
type input "Untitled Offset A"
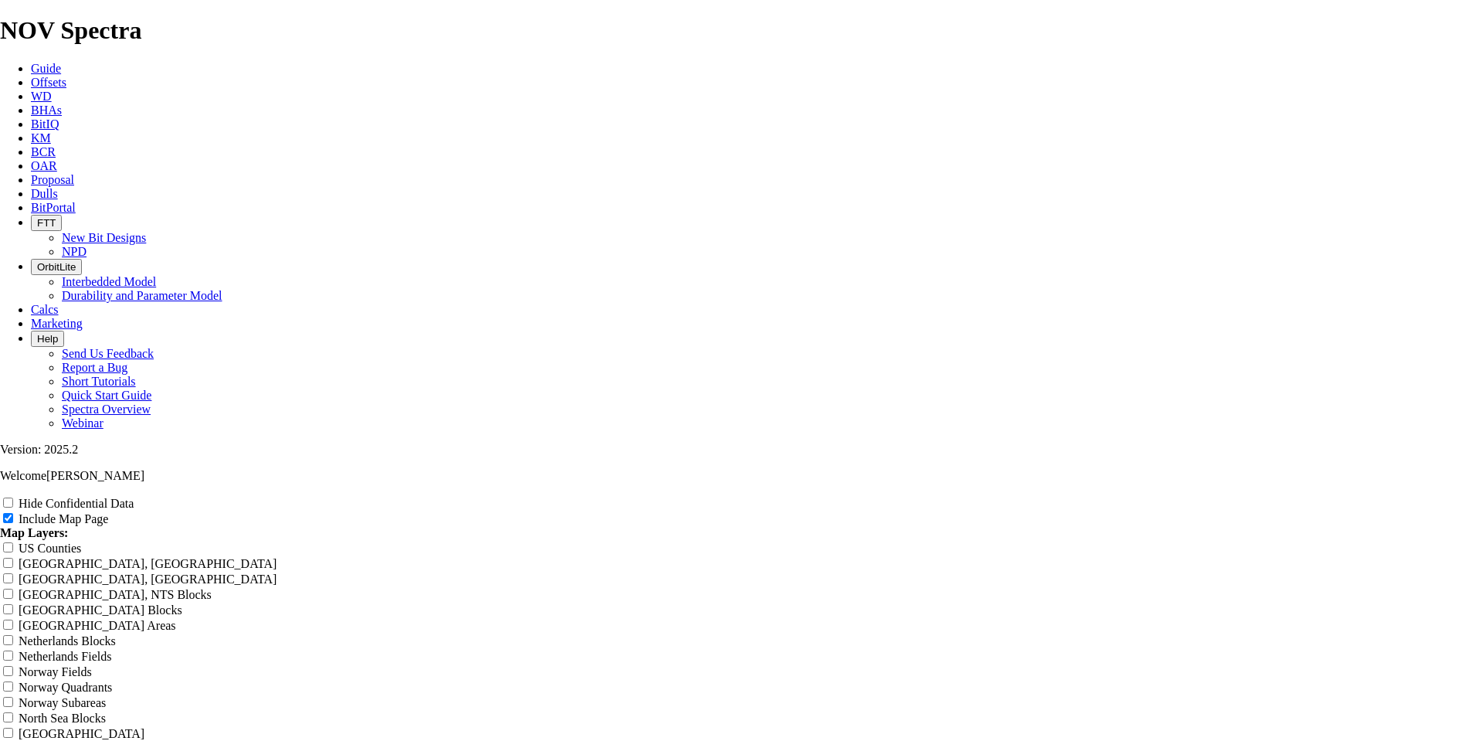
type input "Untitled Offset"
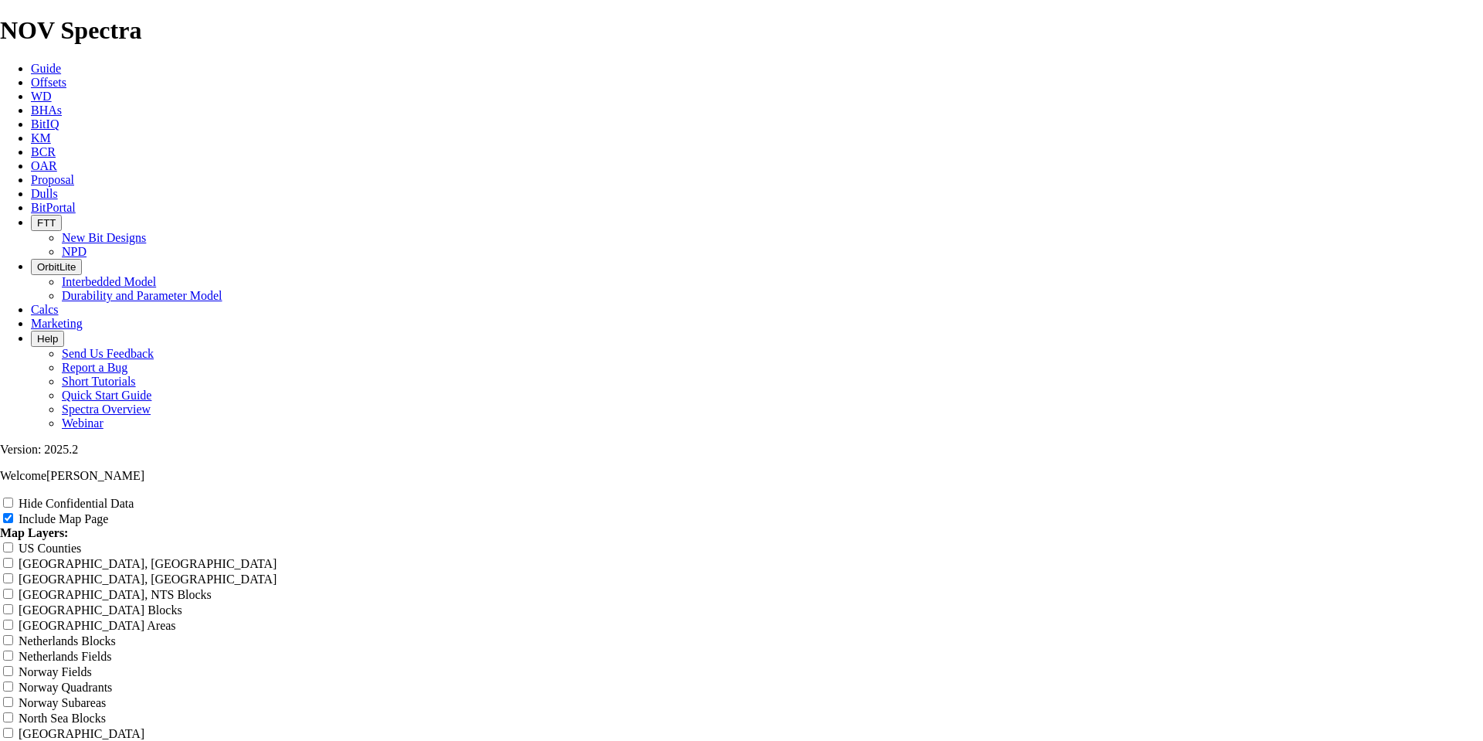
type input "Untitled Offset"
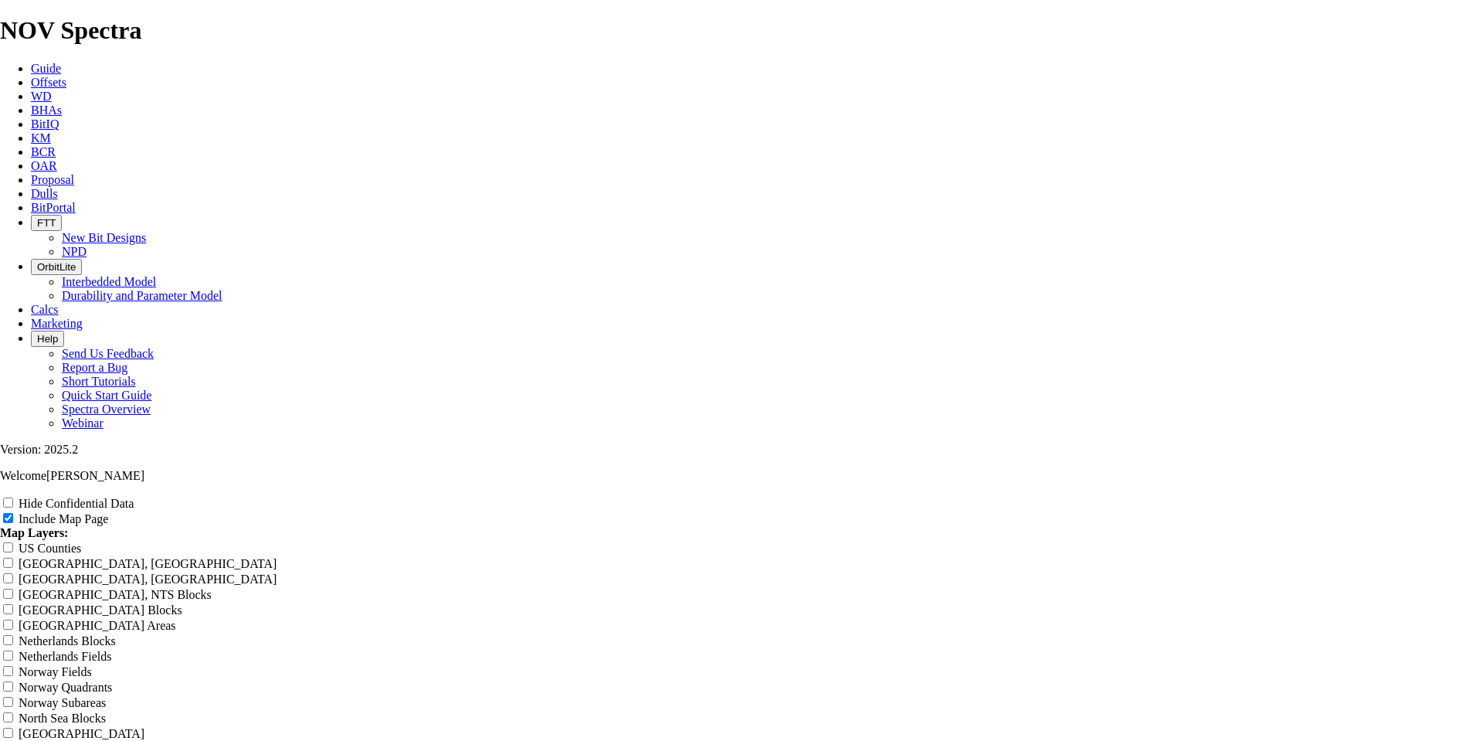
type input "Untitled Offset"
type input "Untitled Offse"
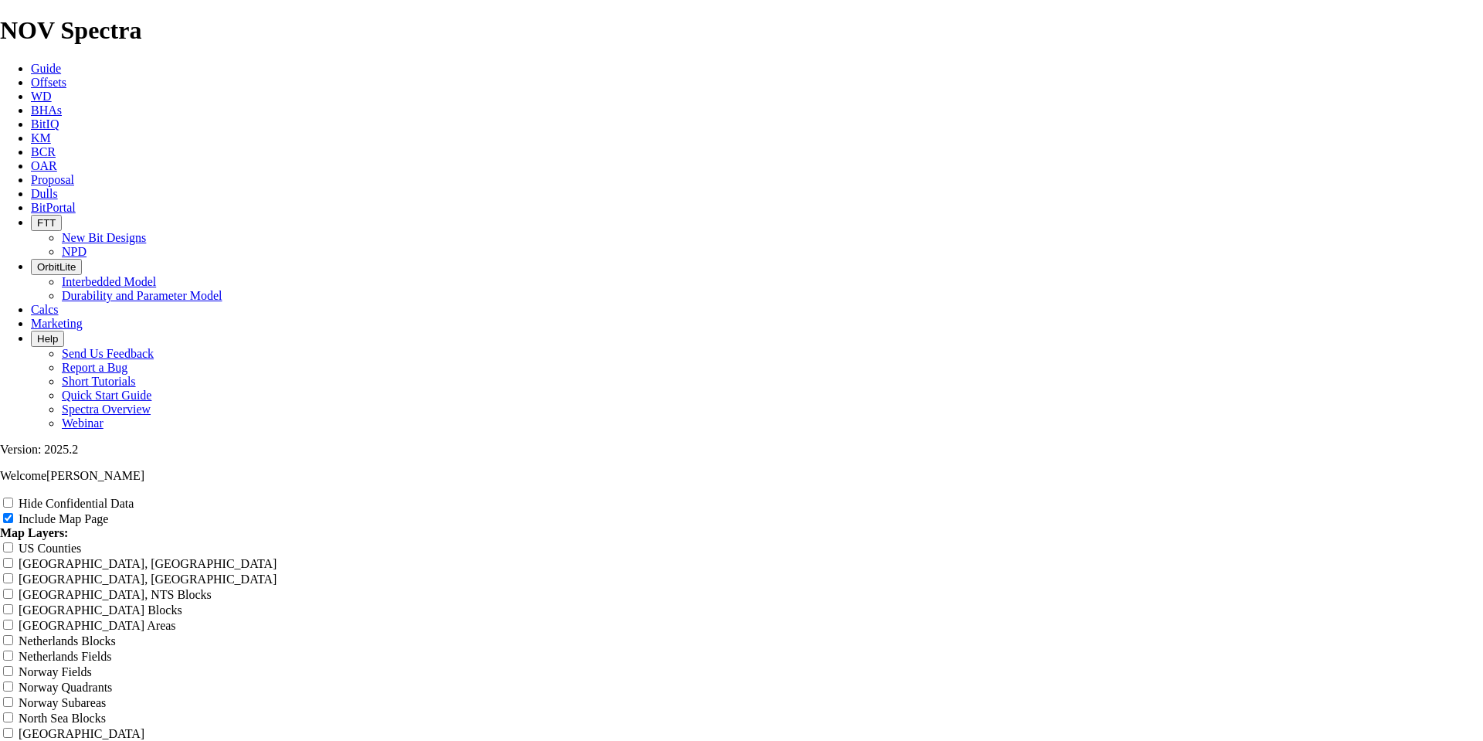
type input "Untitled Offse"
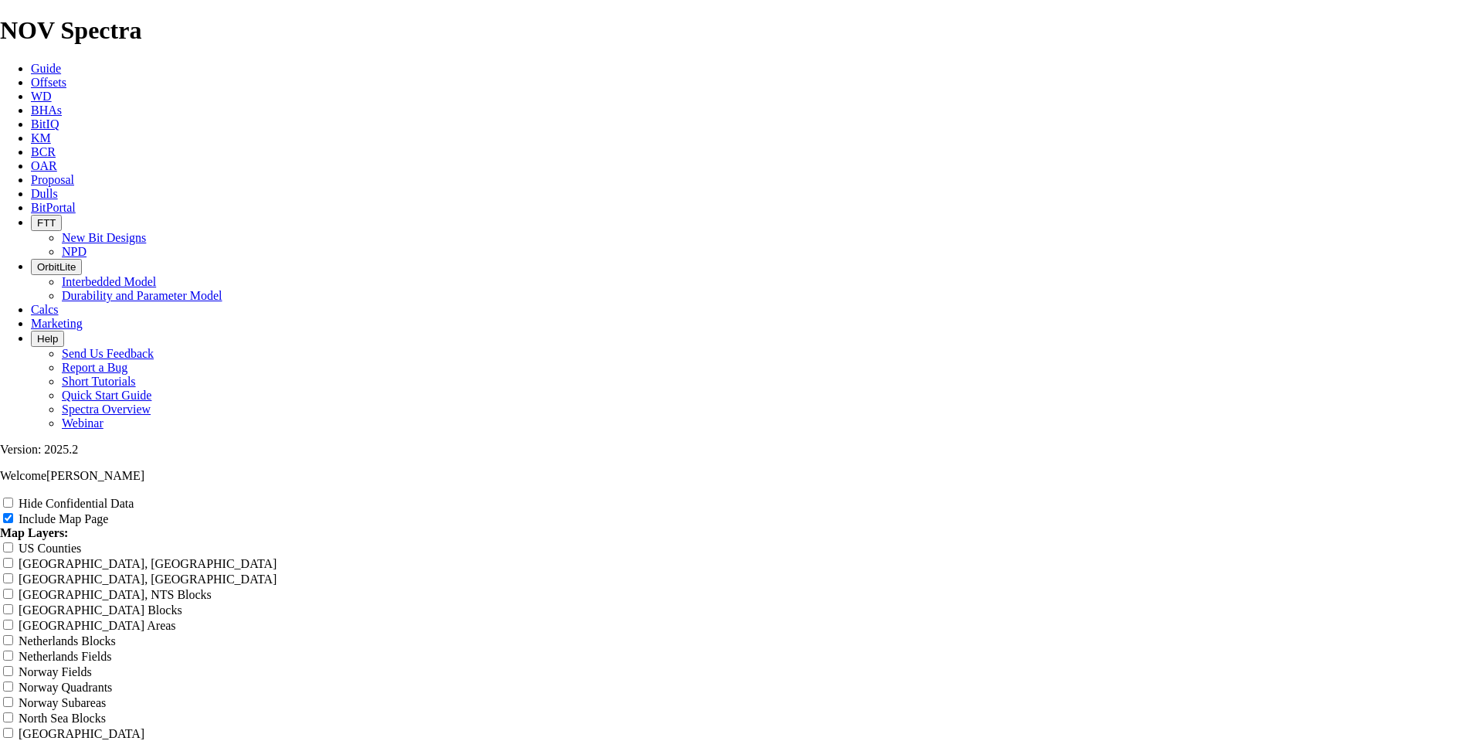
type input "Untitled Offse"
type input "Untitled Offs"
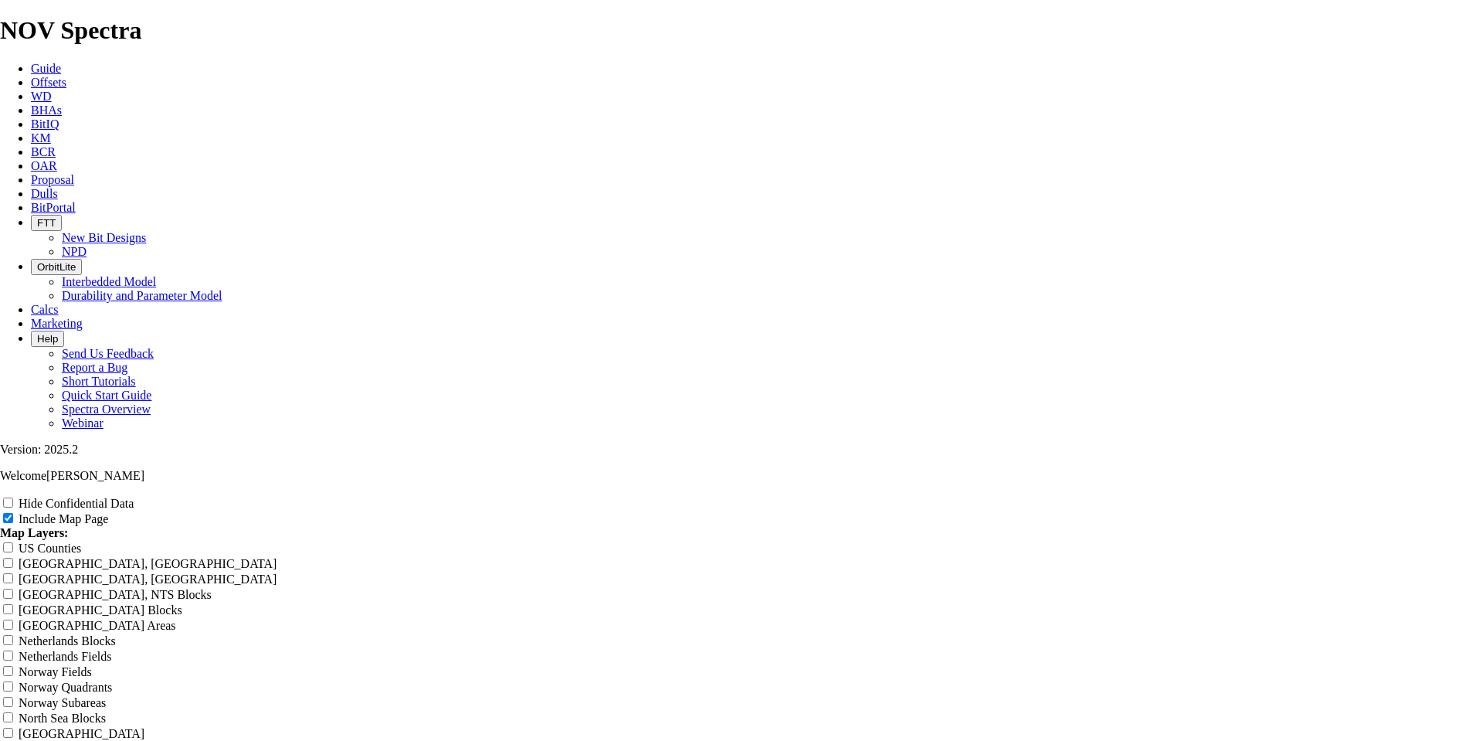
type input "Untitled Offs"
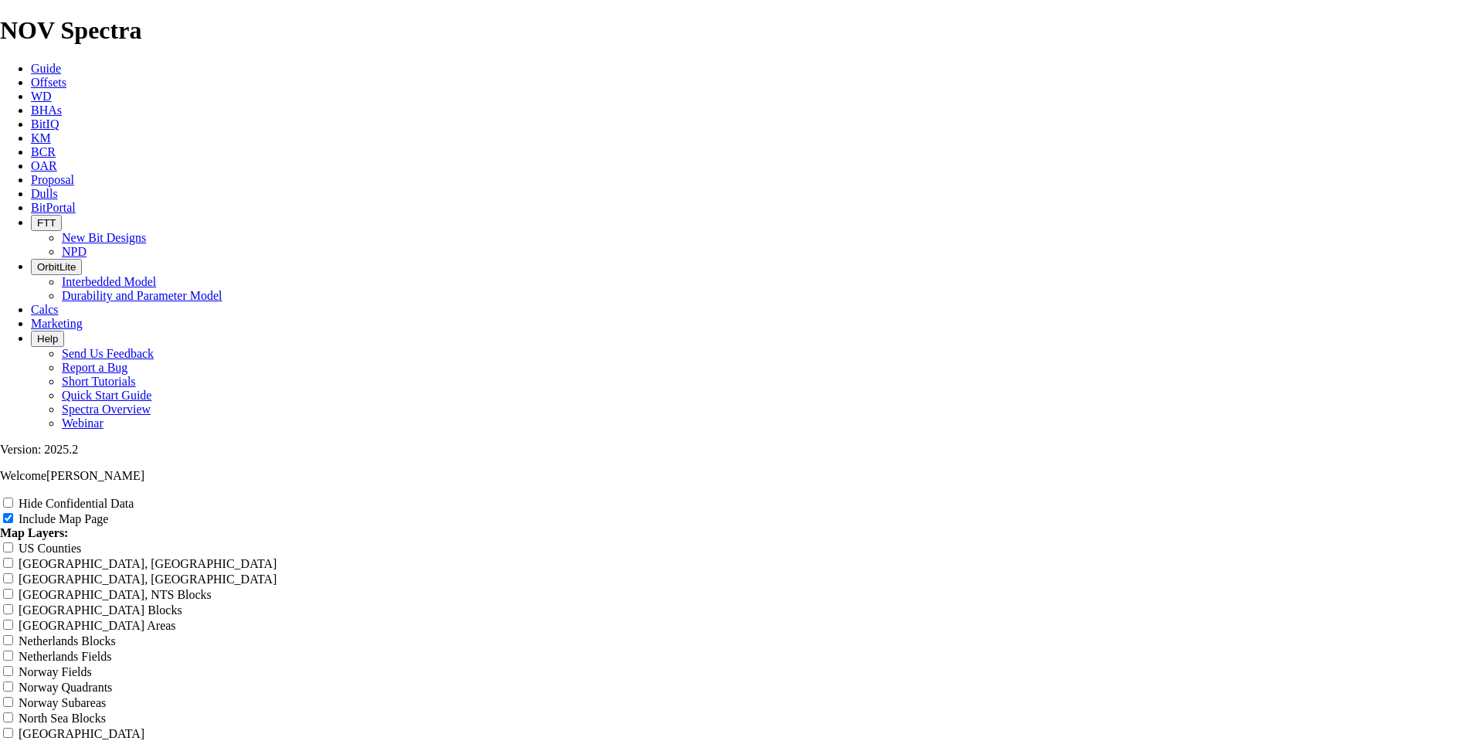
type input "Untitled Offs"
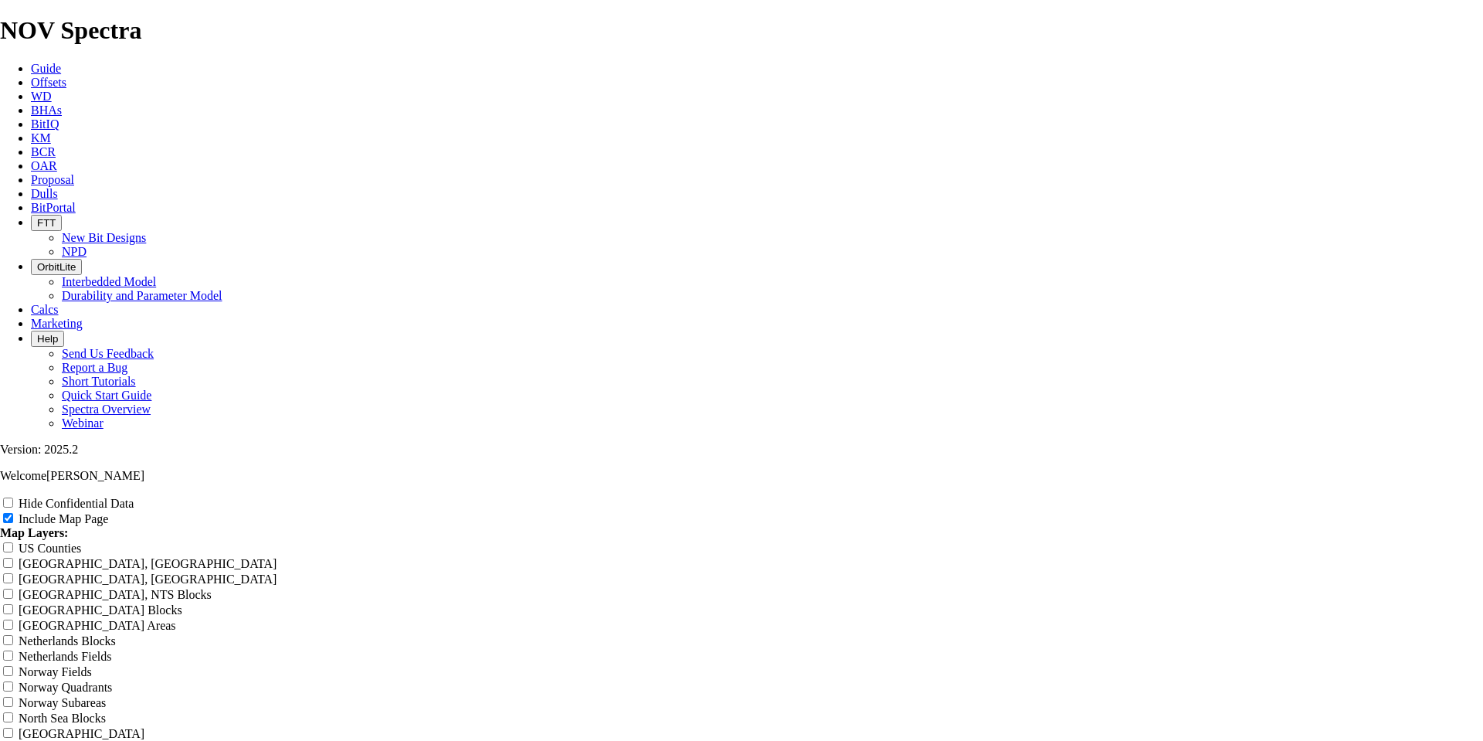
type input "Untitled Offs"
type input "Untitled Off"
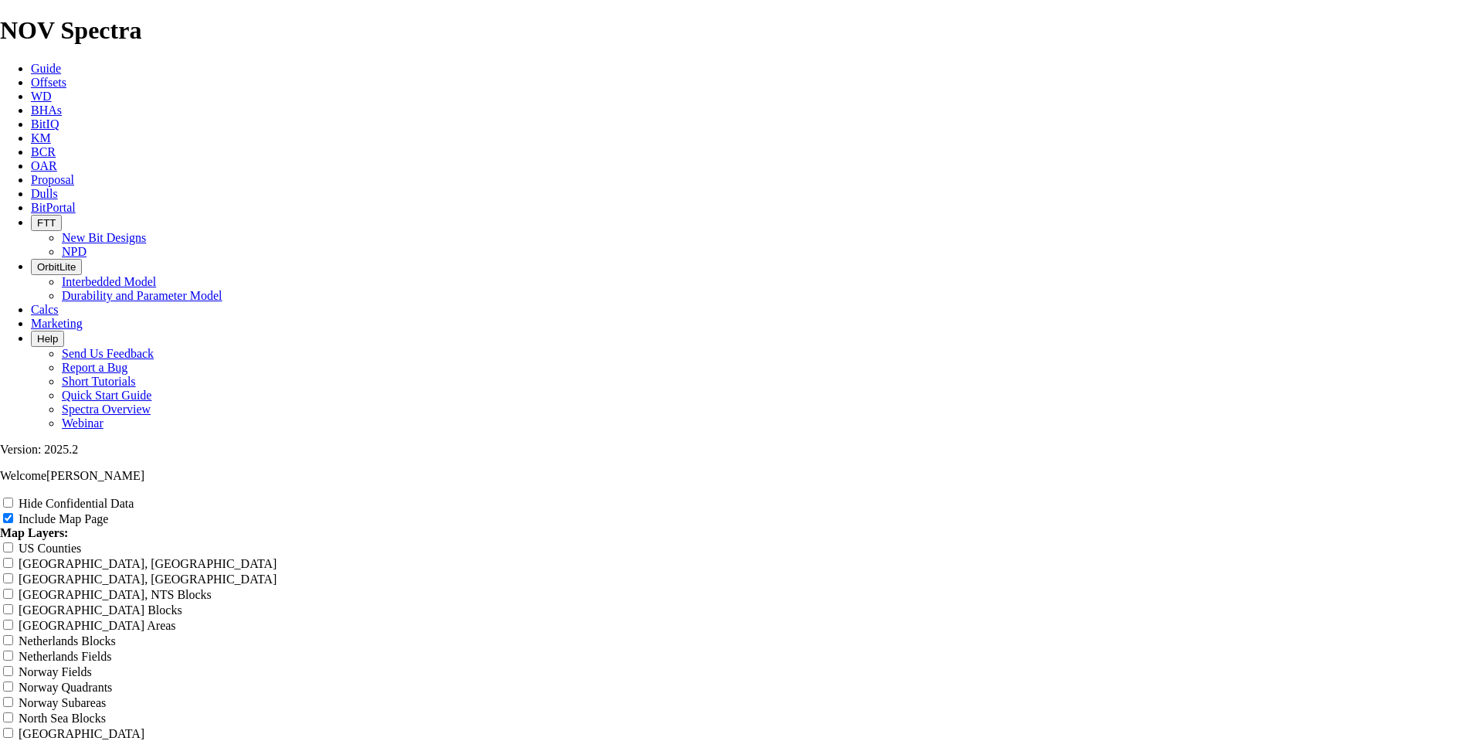
type input "Untitled Off"
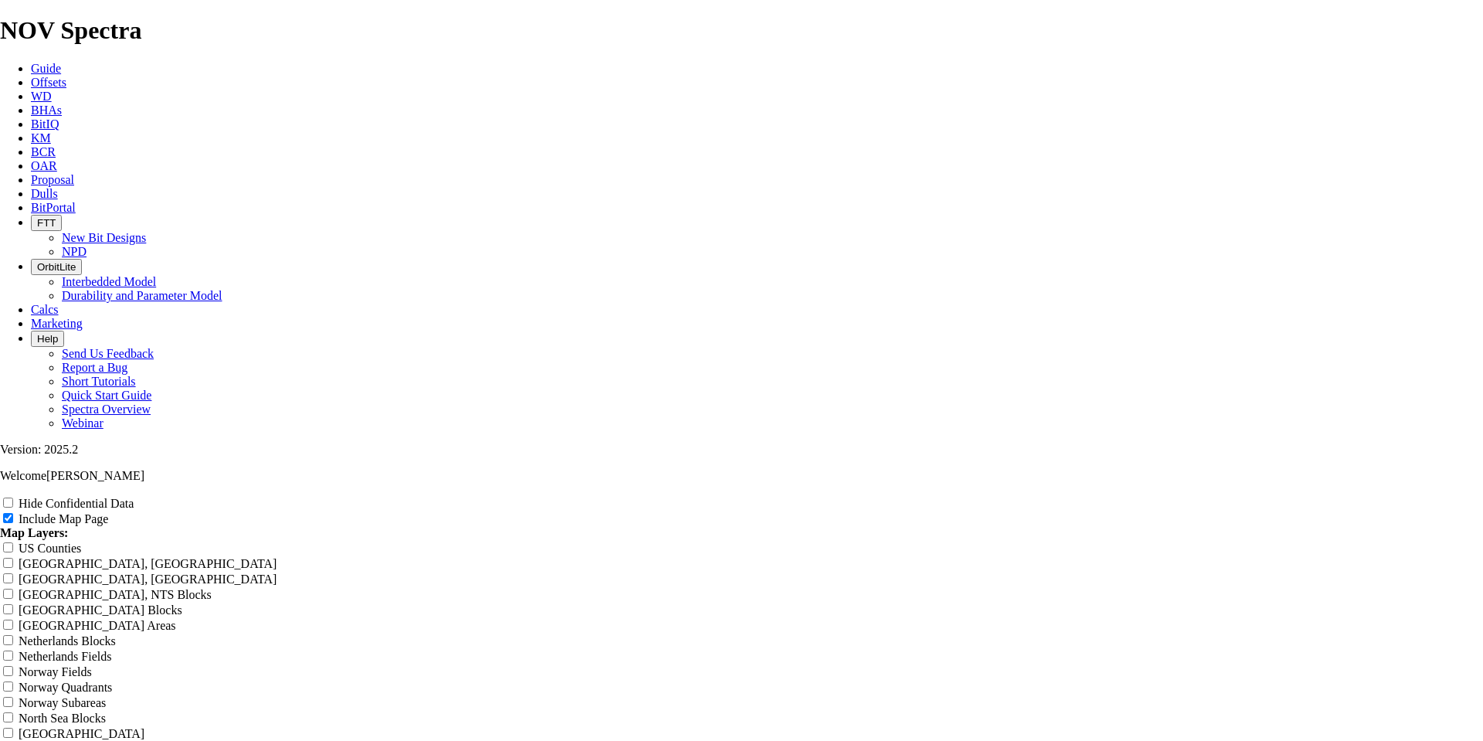
type input "Untitled Off"
type input "Untitled Of"
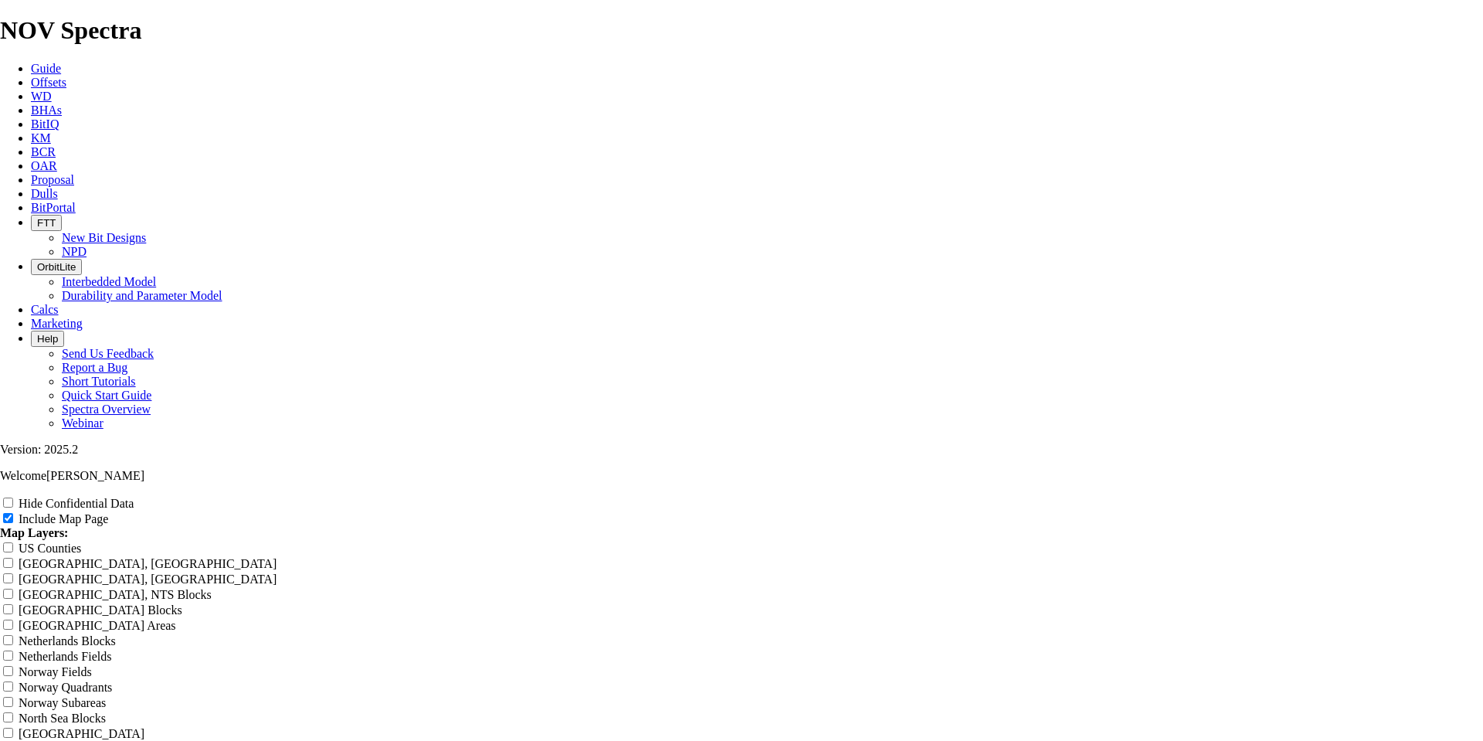
type input "Untitled Of"
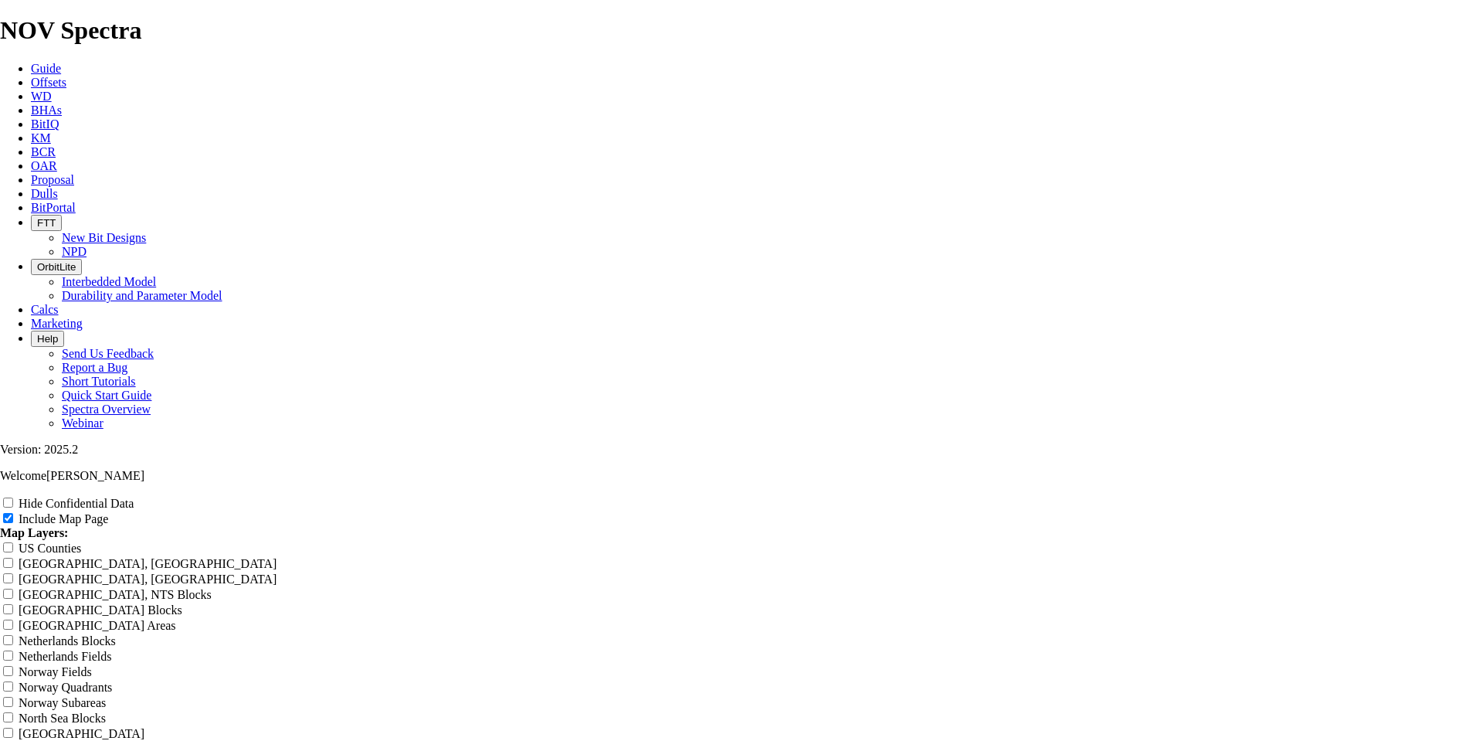
type input "Untitled Of"
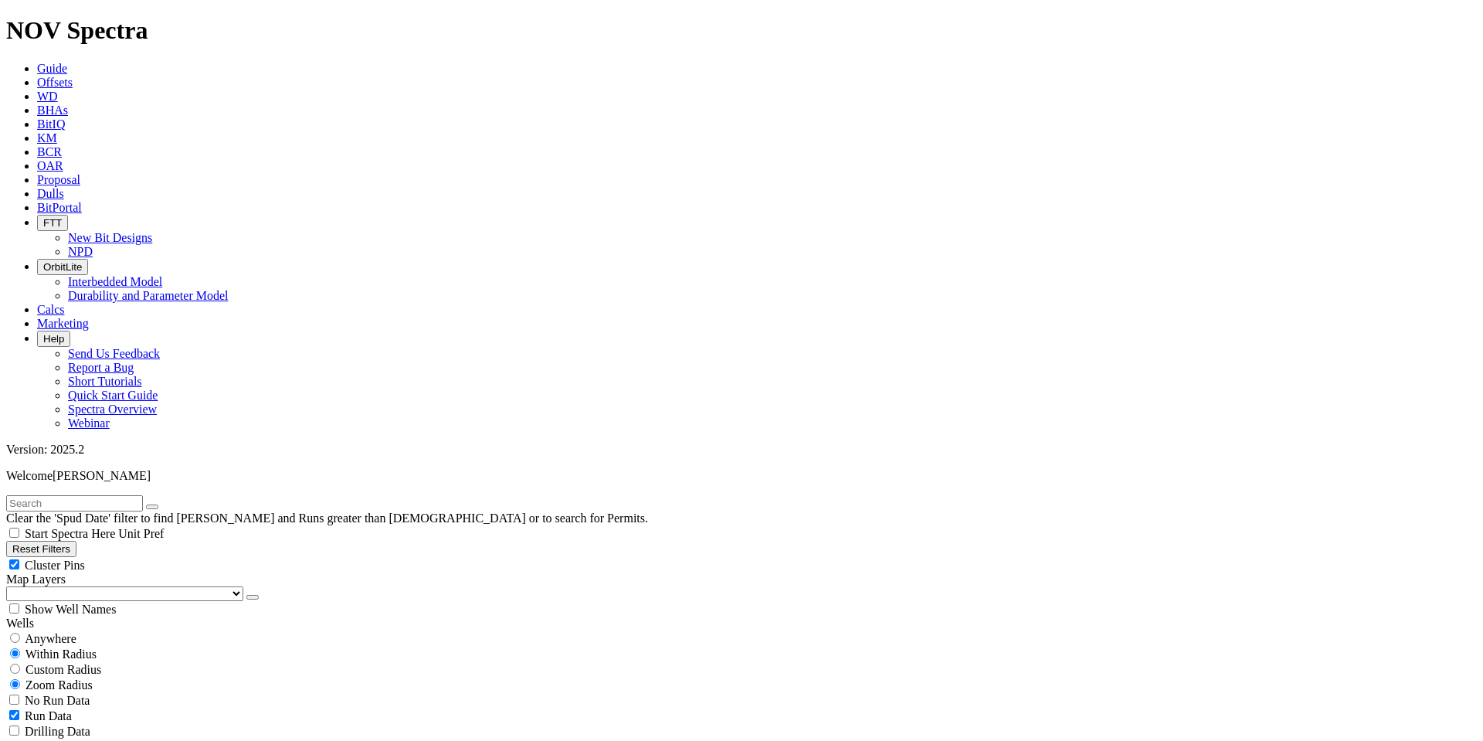
scroll to position [254, 0]
drag, startPoint x: 84, startPoint y: 120, endPoint x: 103, endPoint y: 171, distance: 54.2
click at [76, 541] on button "Reset Filters" at bounding box center [41, 549] width 70 height 16
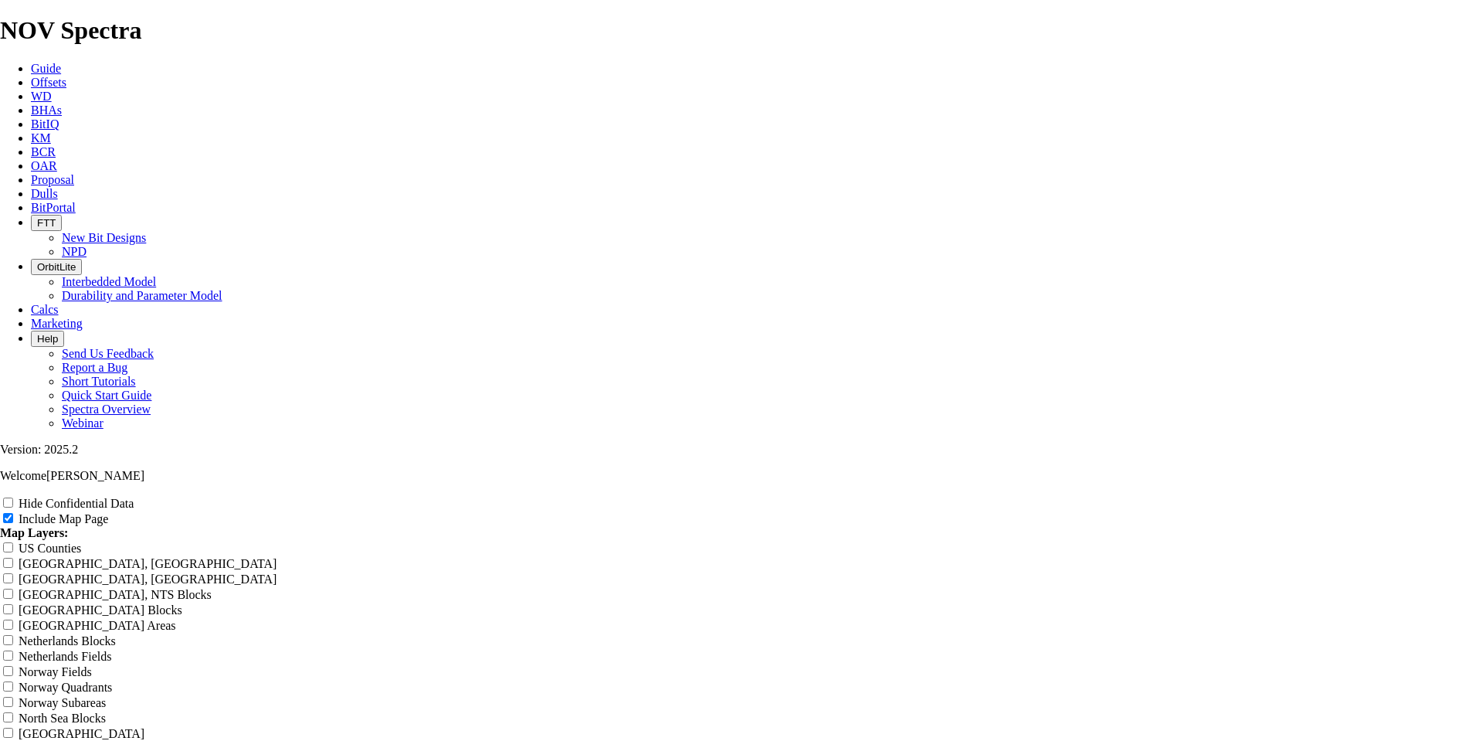
scroll to position [1809, 0]
